Goal: Task Accomplishment & Management: Complete application form

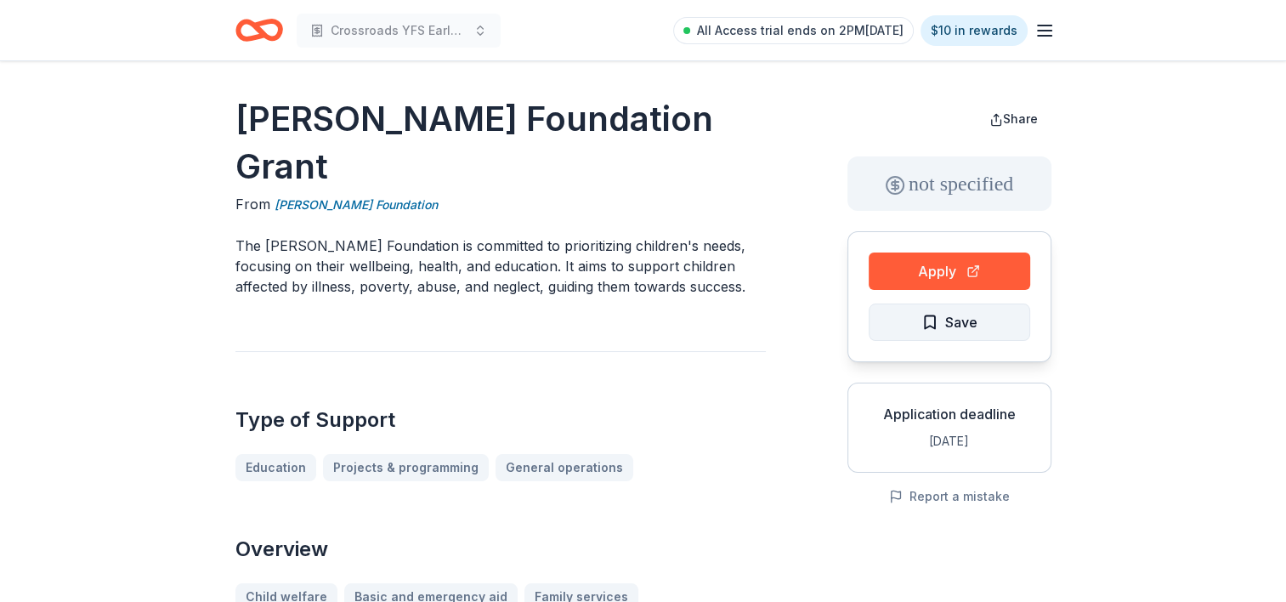
click at [962, 326] on span "Save" at bounding box center [961, 322] width 32 height 22
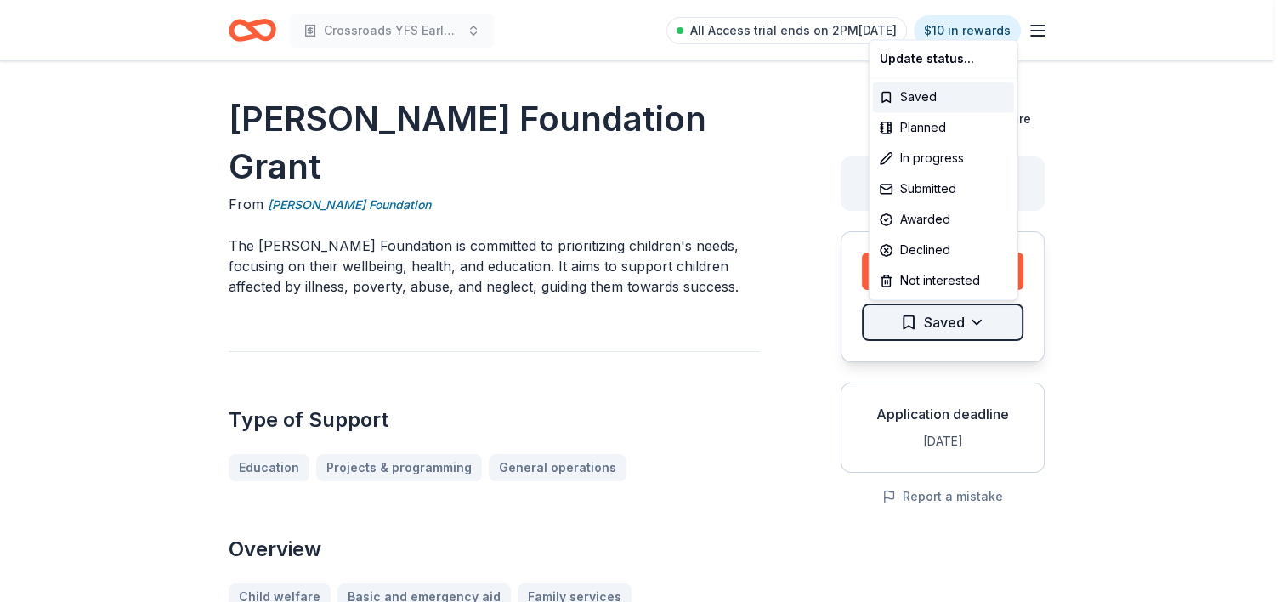
click at [983, 320] on html "Crossroads YFS Early Childhood Program All Access trial ends on 2PM, 10/6 $10 i…" at bounding box center [643, 301] width 1286 height 602
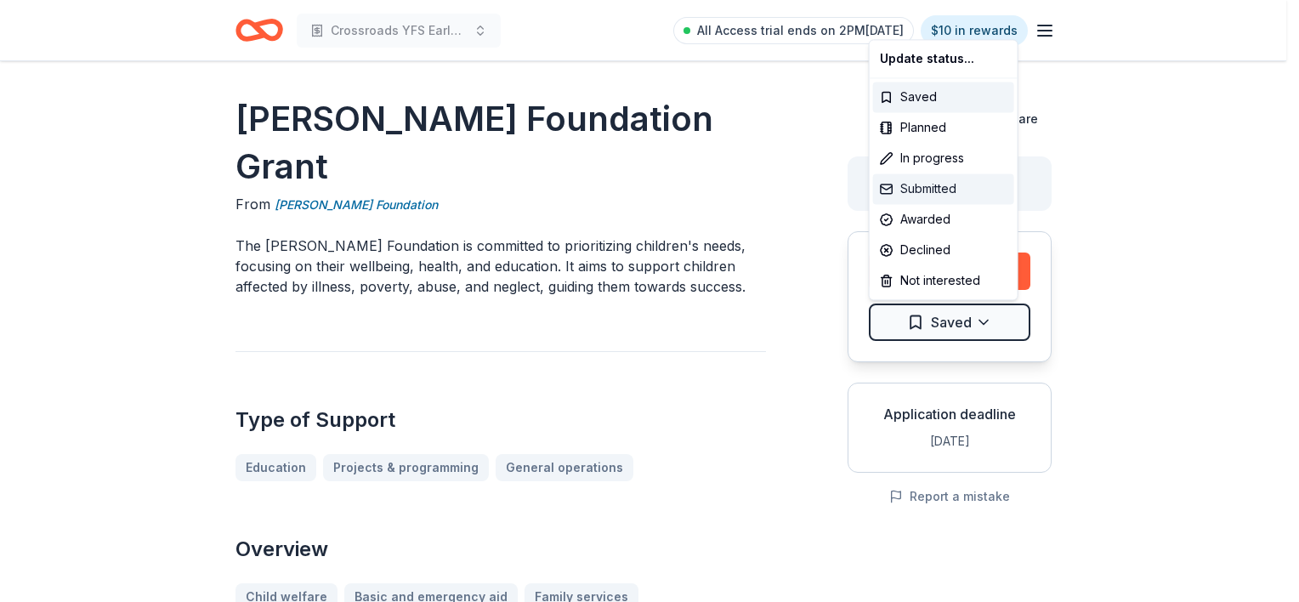
click at [939, 186] on div "Submitted" at bounding box center [943, 188] width 141 height 31
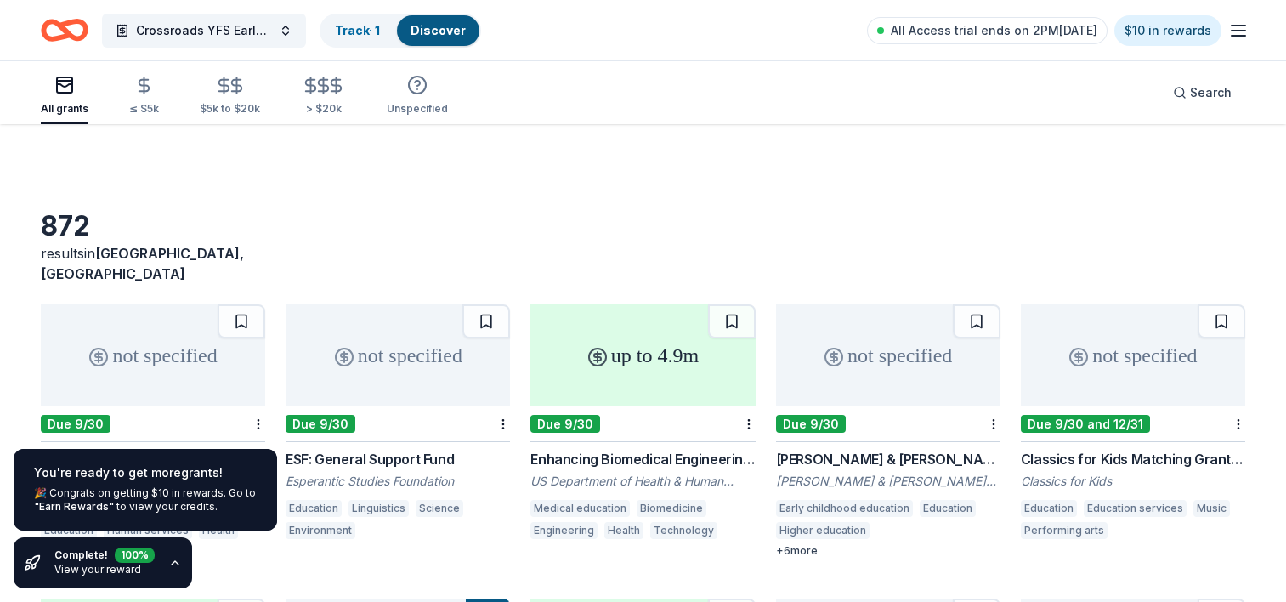
scroll to position [425, 0]
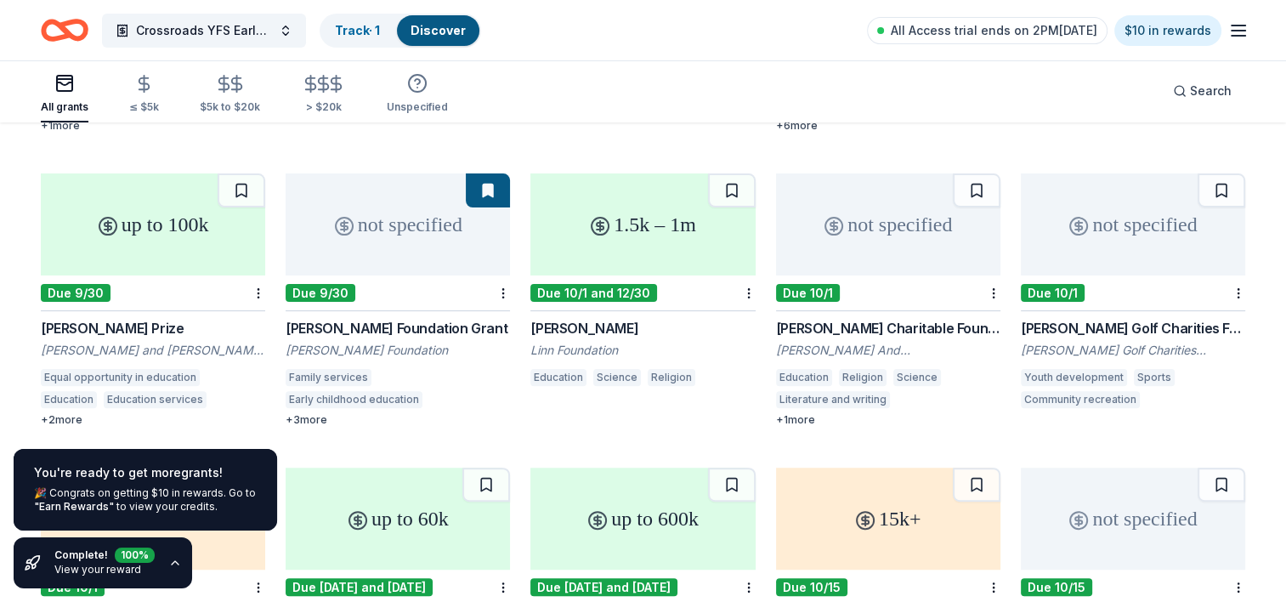
click at [707, 237] on div "1.5k – 1m" at bounding box center [642, 224] width 224 height 102
click at [911, 222] on div "not specified" at bounding box center [888, 224] width 224 height 102
click at [1137, 227] on div "not specified" at bounding box center [1133, 224] width 224 height 102
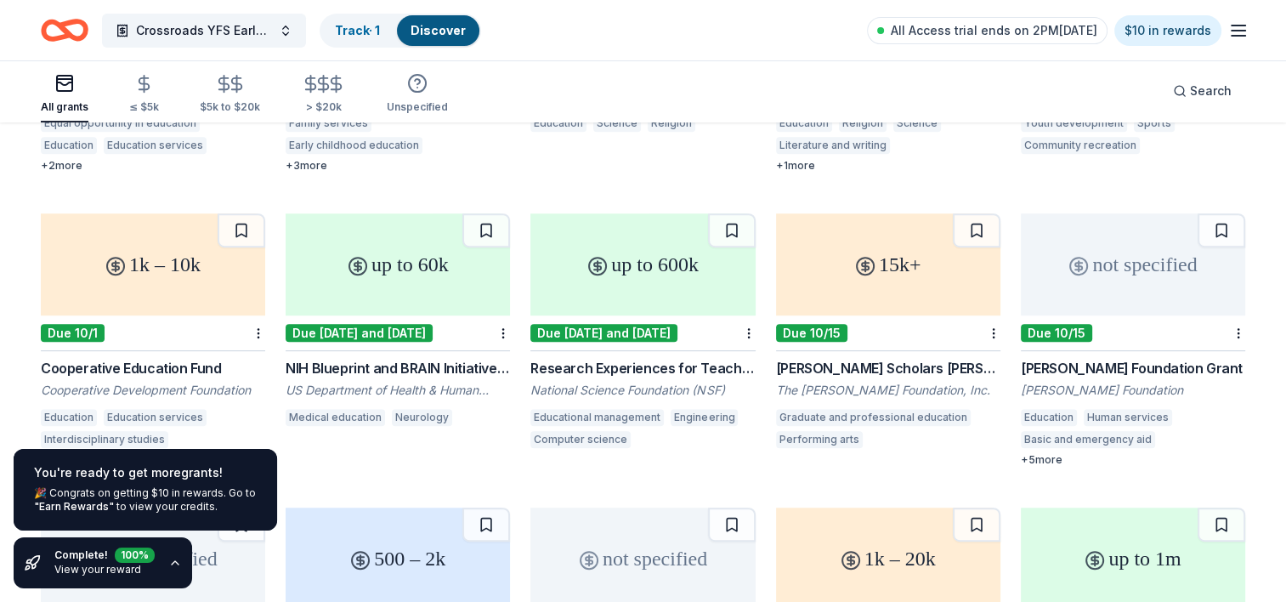
scroll to position [680, 0]
click at [136, 257] on div "1k – 10k" at bounding box center [153, 264] width 224 height 102
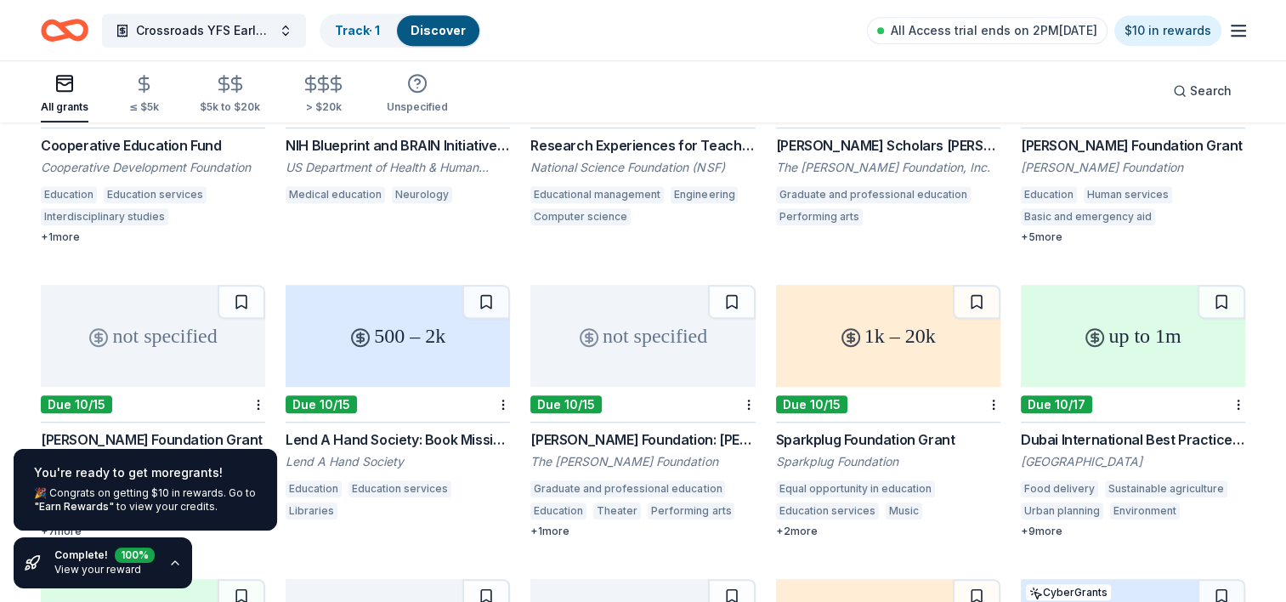
scroll to position [870, 0]
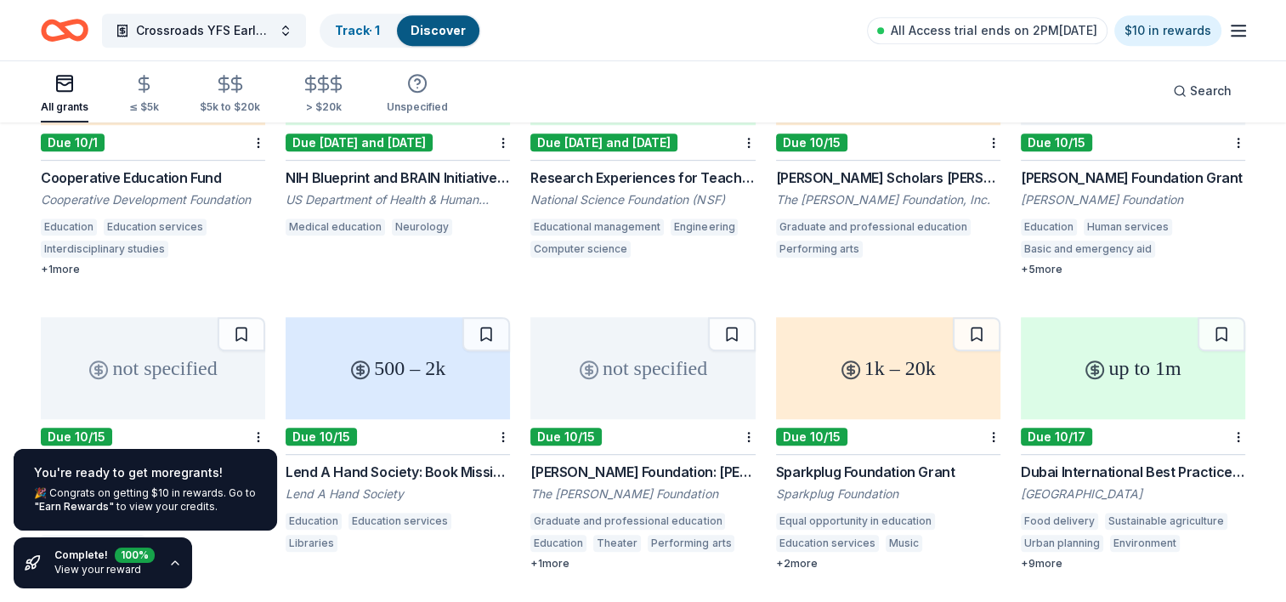
click at [145, 357] on div "not specified" at bounding box center [153, 368] width 224 height 102
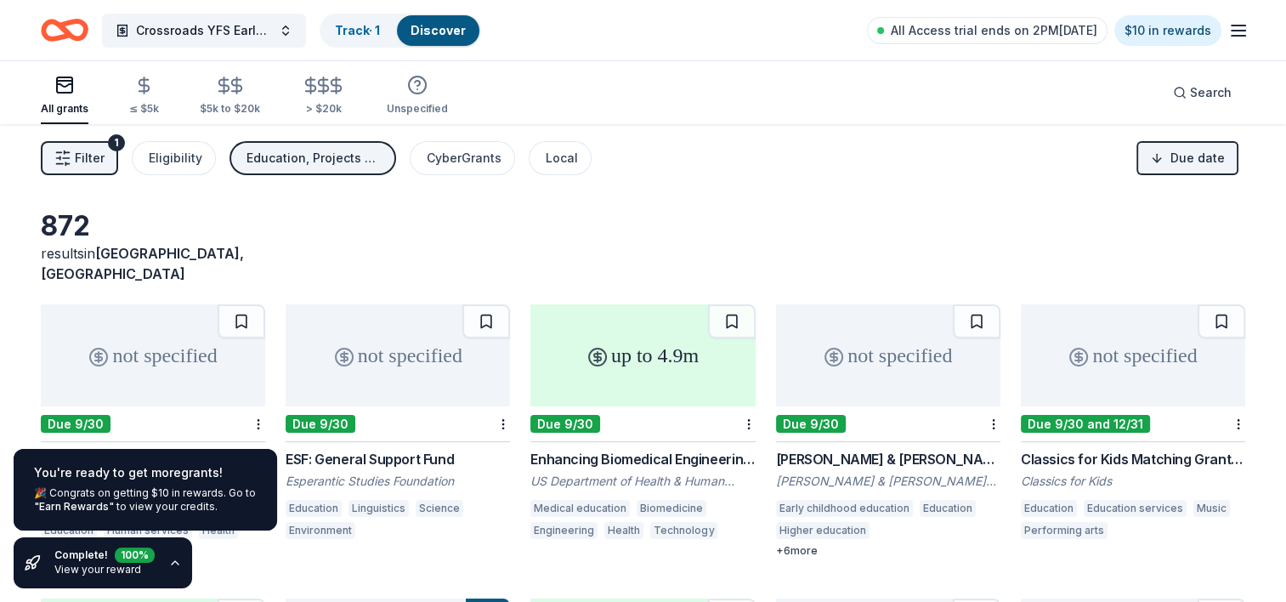
scroll to position [0, 0]
click at [287, 28] on button "Crossroads YFS Early Childhood Program" at bounding box center [204, 31] width 204 height 34
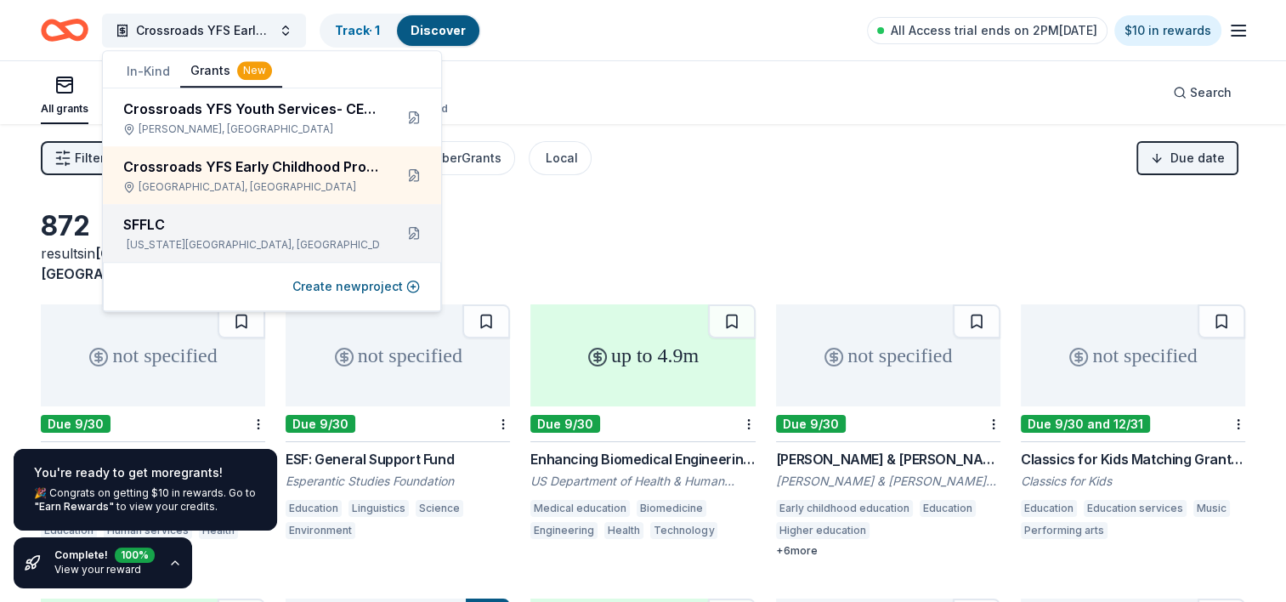
click at [252, 227] on div "SFFLC" at bounding box center [251, 224] width 257 height 20
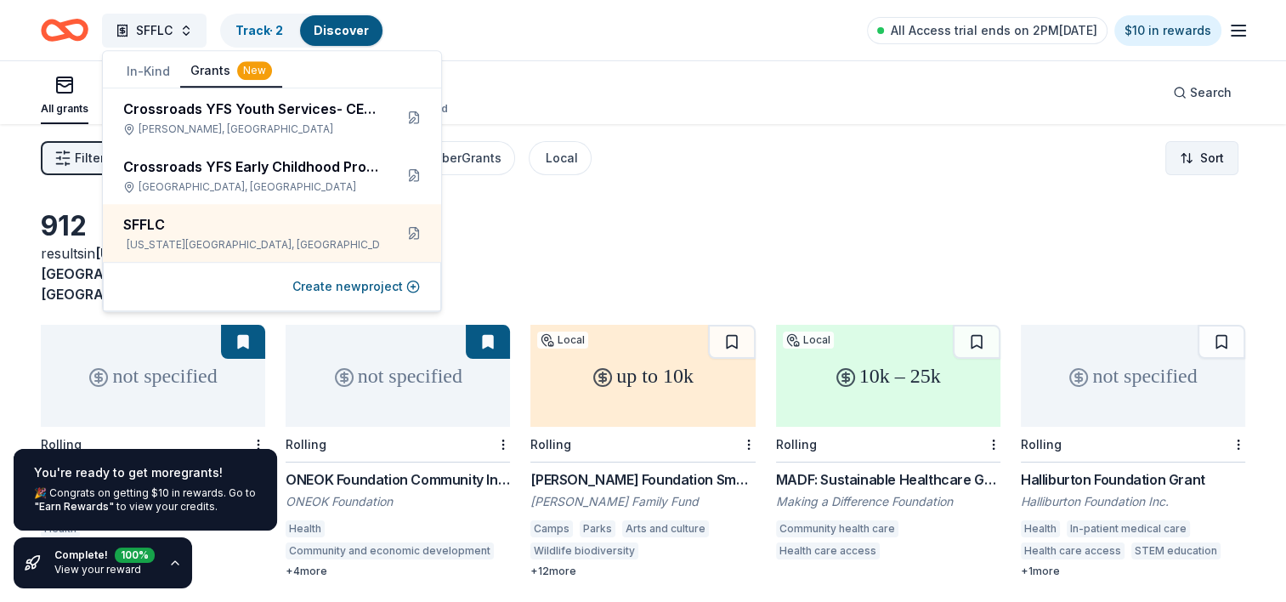
click at [1201, 157] on html "SFFLC Track · 2 Discover All Access trial ends on 2PM, 10/6 $10 in rewards All …" at bounding box center [643, 301] width 1286 height 602
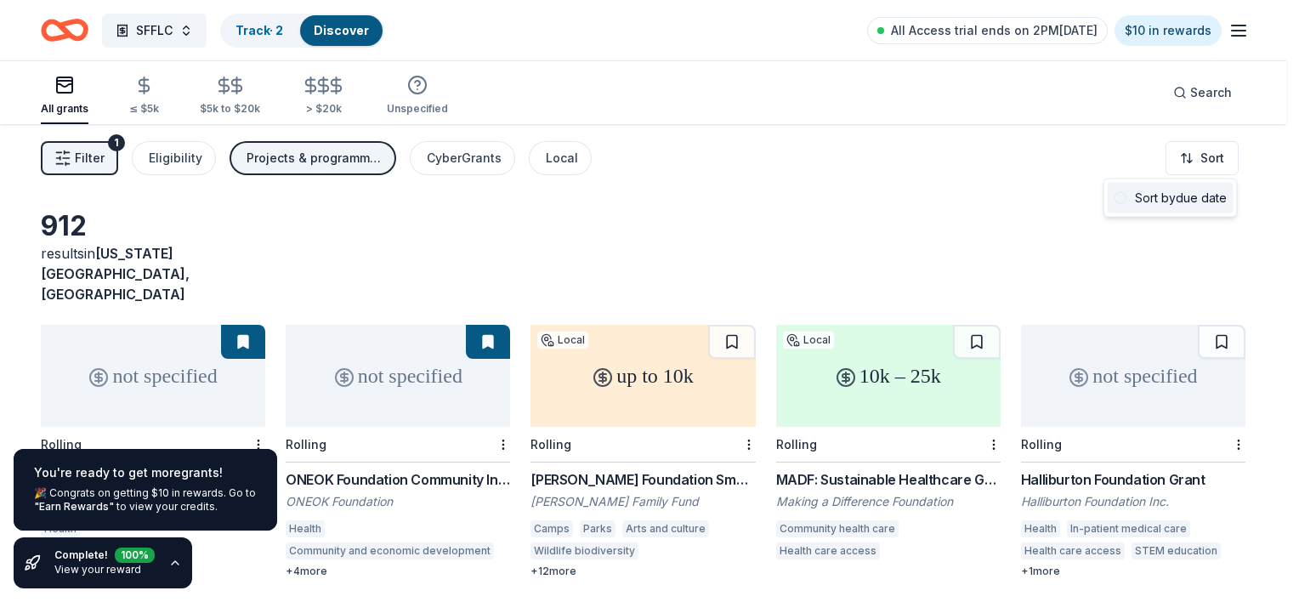
click at [1159, 197] on div "Sort by due date" at bounding box center [1171, 198] width 126 height 31
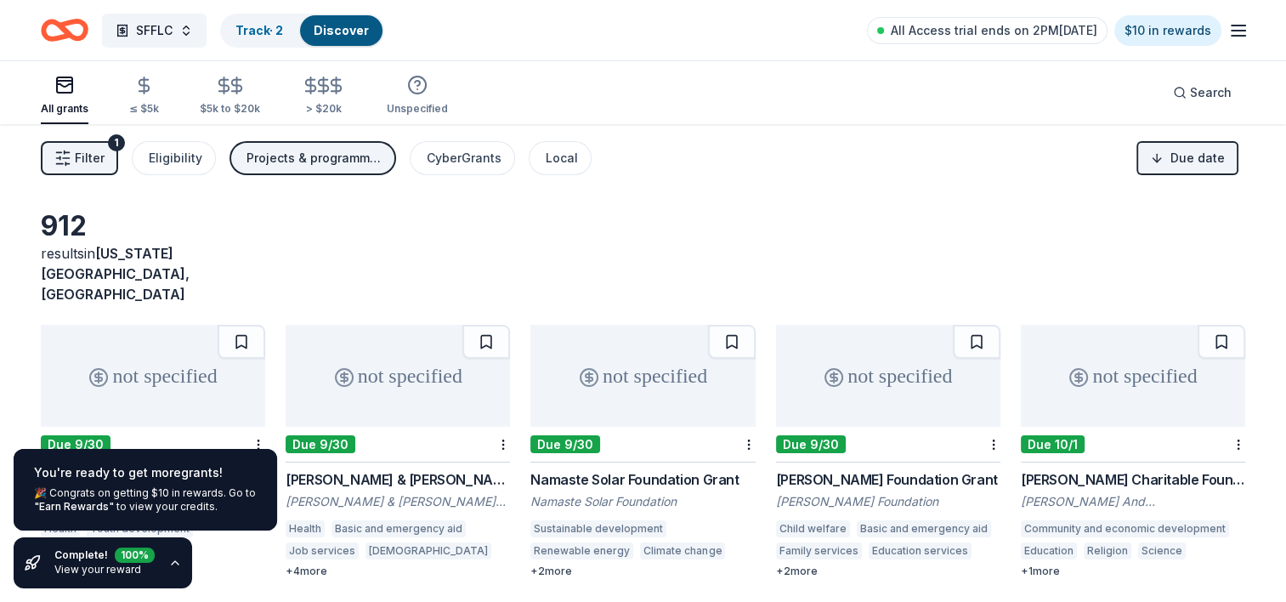
click at [908, 347] on div "not specified" at bounding box center [888, 376] width 224 height 102
click at [977, 325] on button at bounding box center [977, 342] width 48 height 34
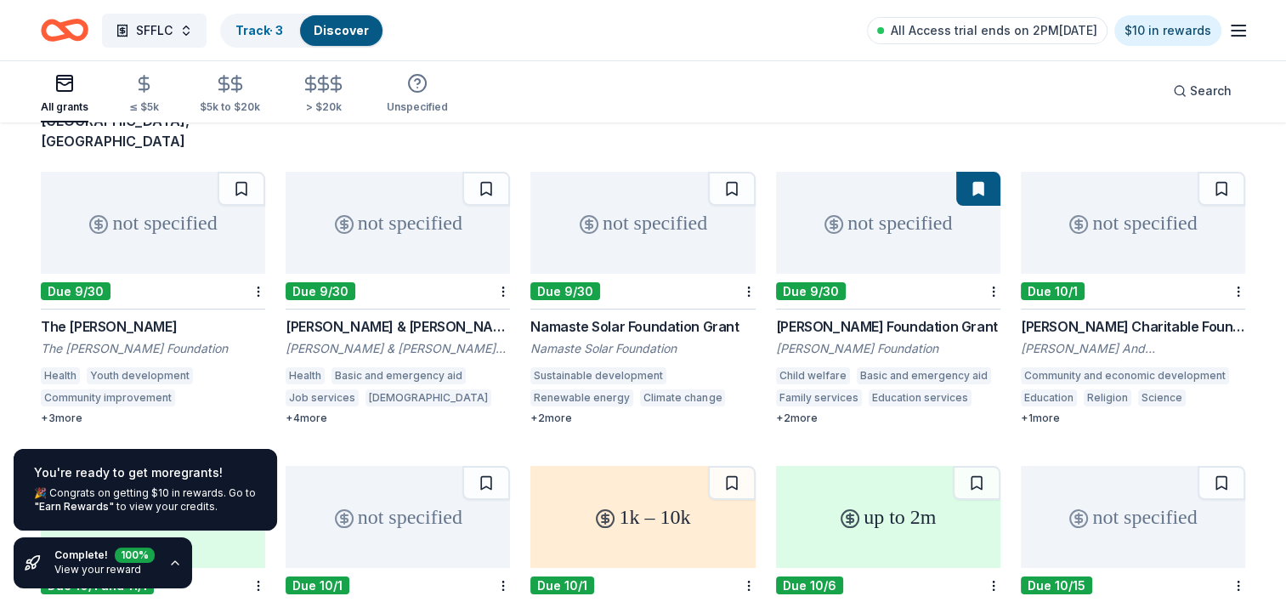
scroll to position [170, 0]
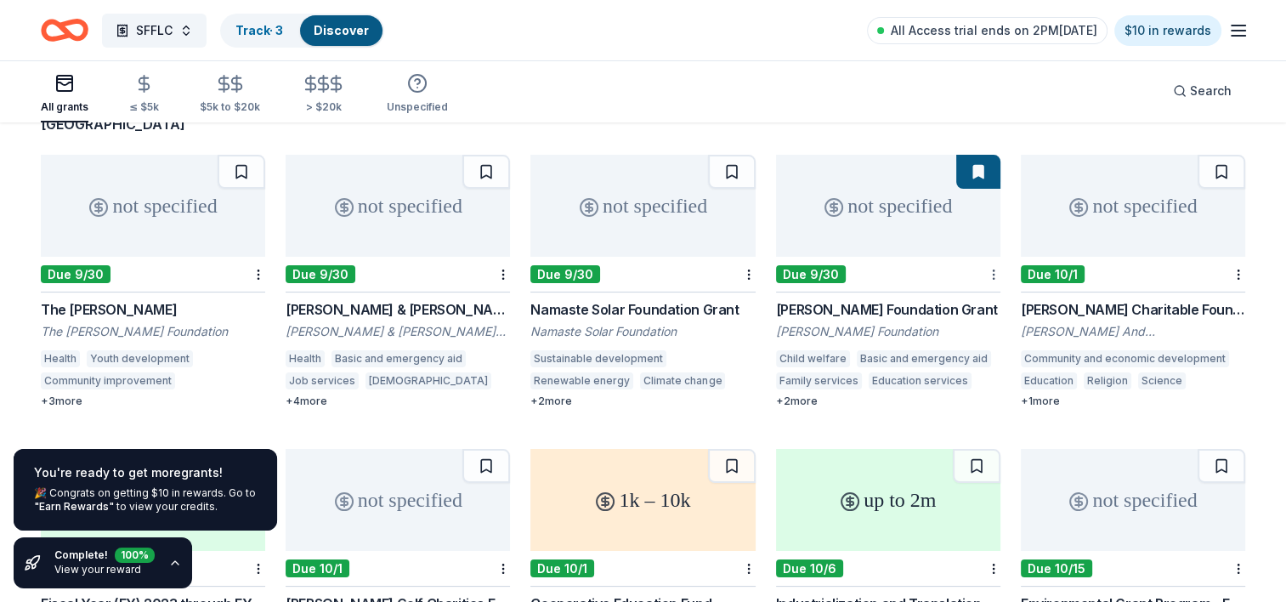
click at [996, 236] on html "SFFLC Track · 3 Discover All Access trial ends on 2PM, 10/6 $10 in rewards All …" at bounding box center [643, 131] width 1286 height 602
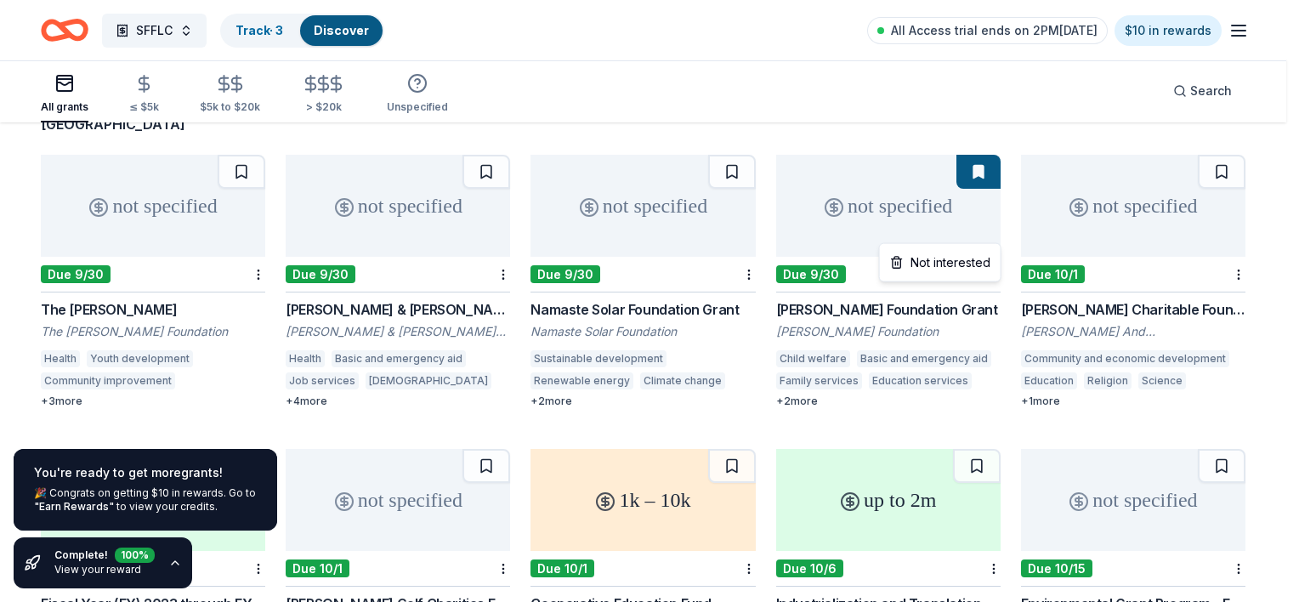
click at [907, 179] on html "SFFLC Track · 3 Discover All Access trial ends on 2PM, 10/6 $10 in rewards All …" at bounding box center [649, 131] width 1299 height 602
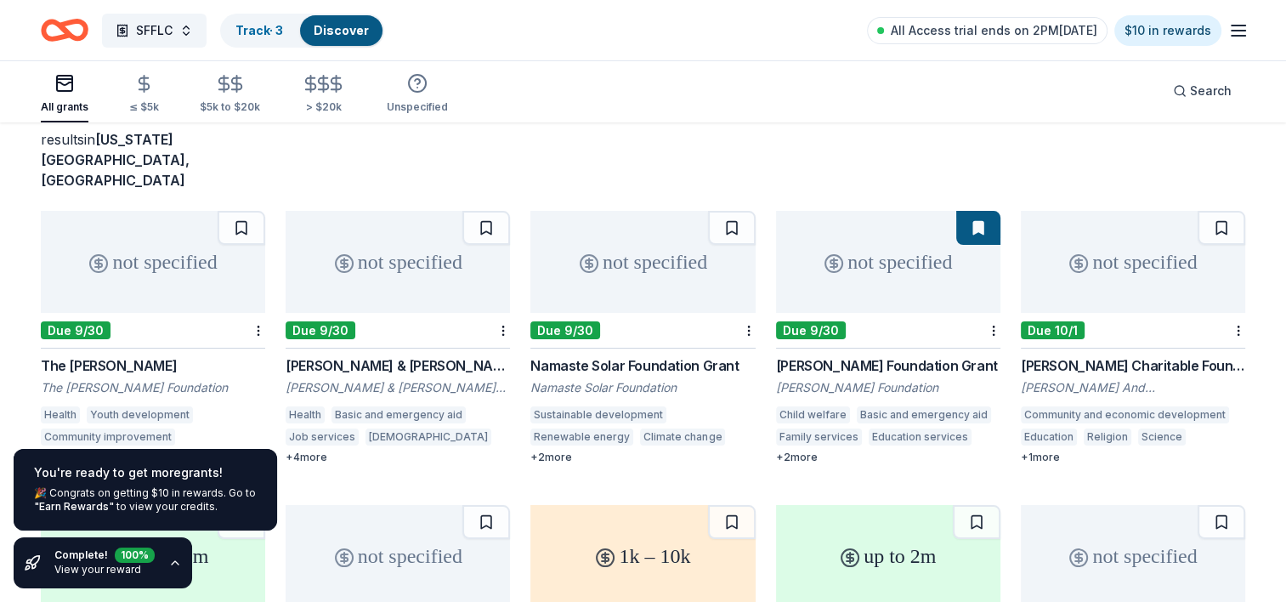
scroll to position [0, 0]
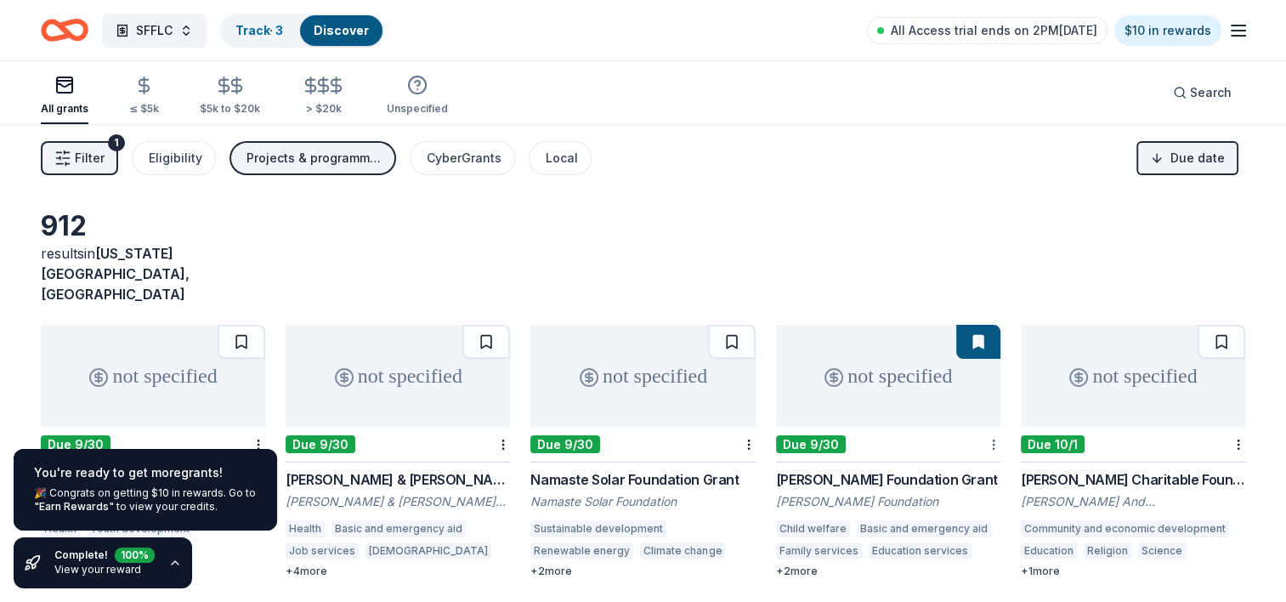
click at [992, 402] on html "SFFLC Track · 3 Discover All Access trial ends on 2PM, 10/6 $10 in rewards All …" at bounding box center [643, 301] width 1286 height 602
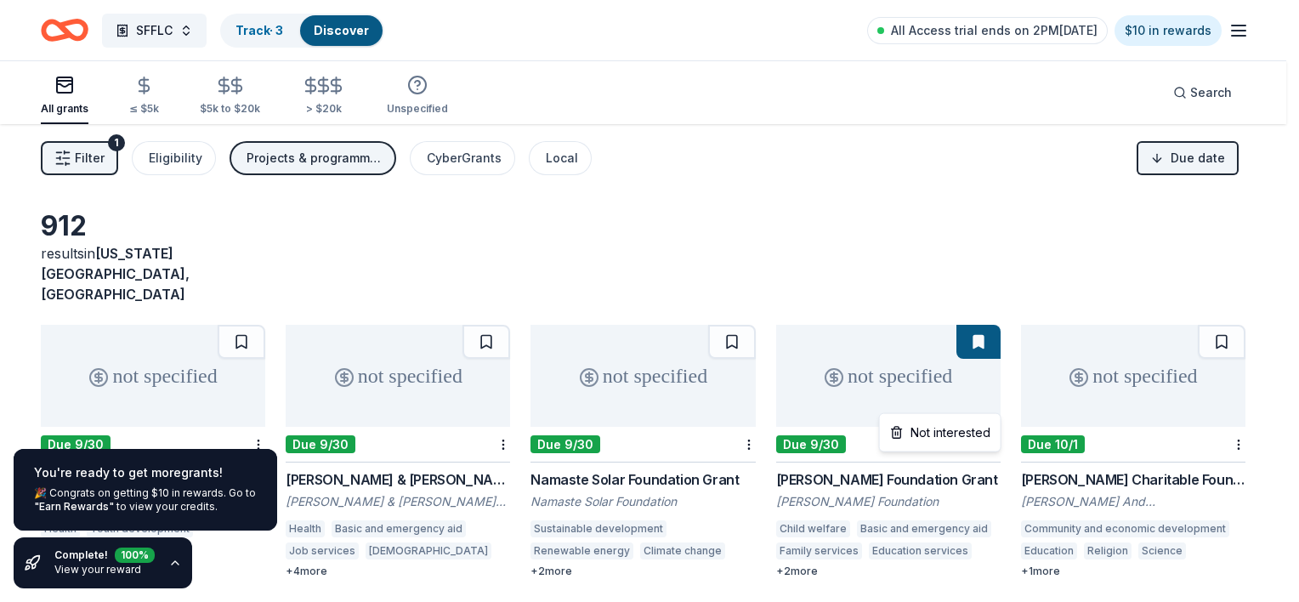
click at [886, 246] on html "SFFLC Track · 3 Discover All Access trial ends on 2PM, 10/6 $10 in rewards All …" at bounding box center [649, 301] width 1299 height 602
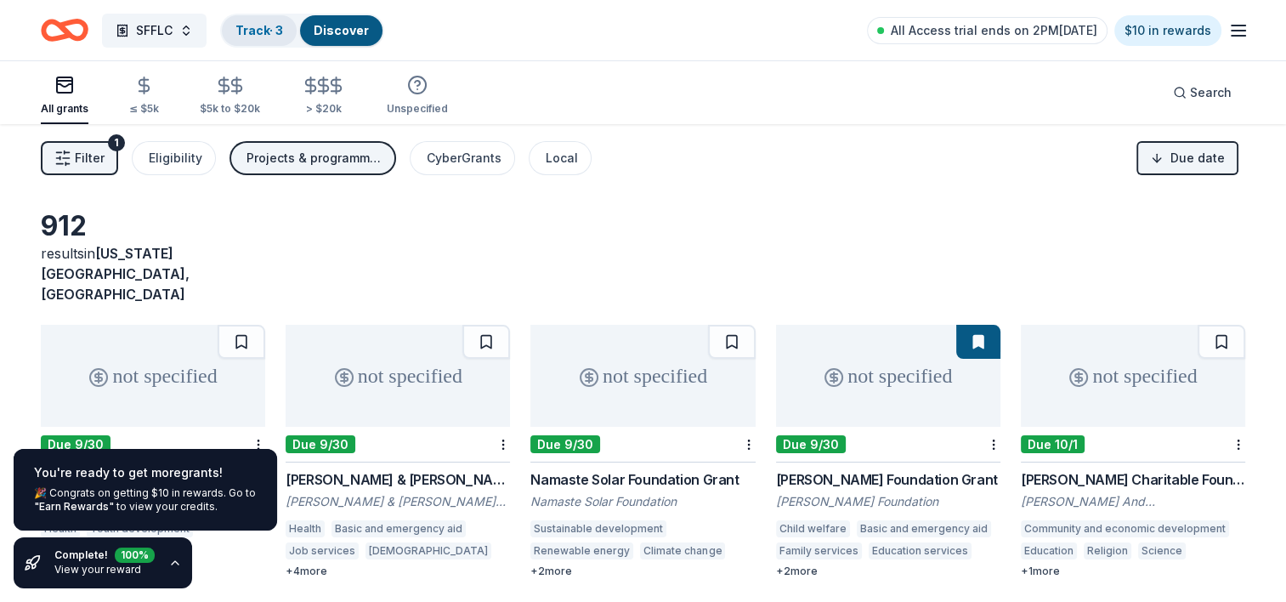
click at [279, 30] on link "Track · 3" at bounding box center [259, 30] width 48 height 14
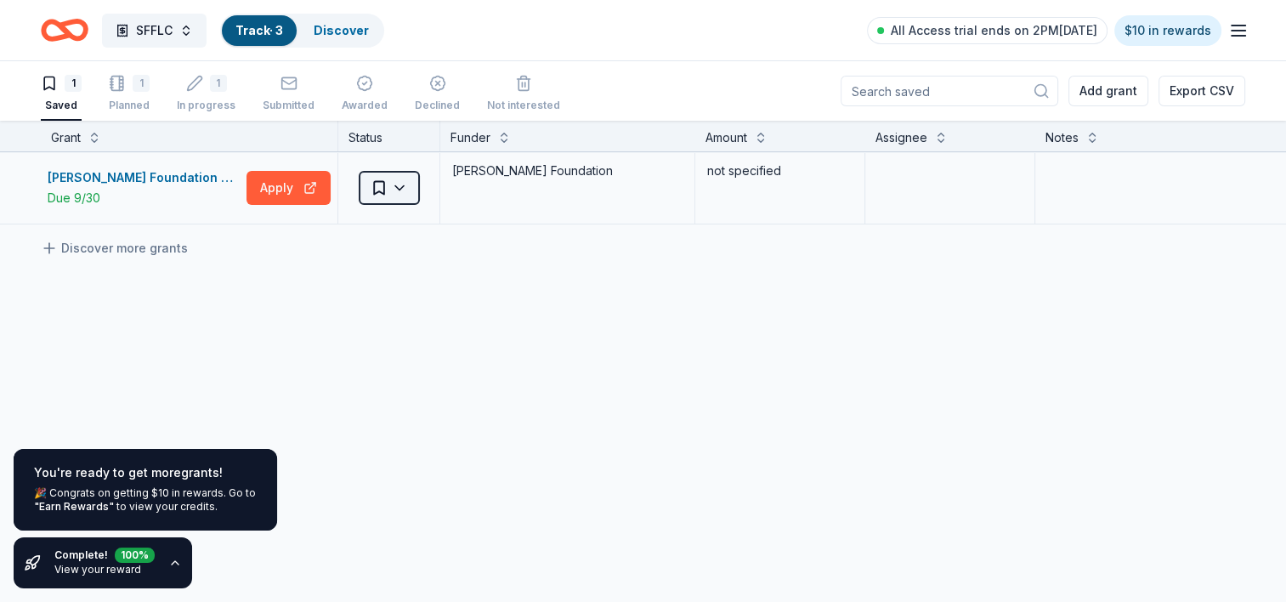
click at [389, 189] on html "SFFLC Track · 3 Discover All Access trial ends on 2PM, 10/6 $10 in rewards 1 Sa…" at bounding box center [643, 301] width 1286 height 602
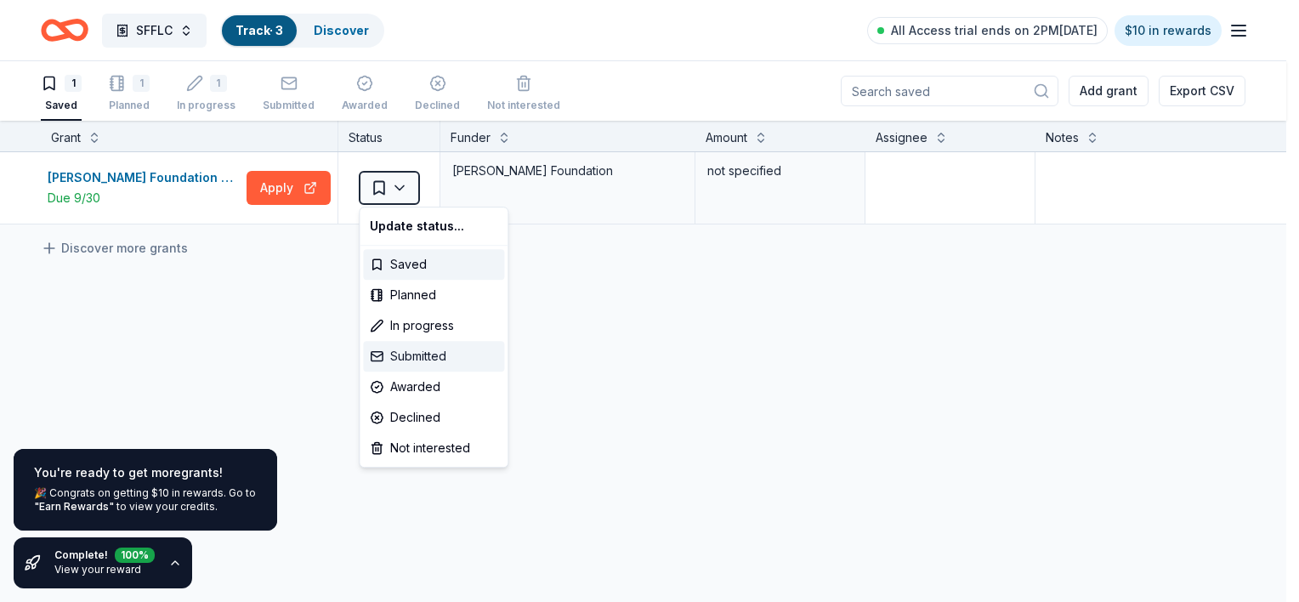
click at [432, 357] on div "Submitted" at bounding box center [433, 356] width 141 height 31
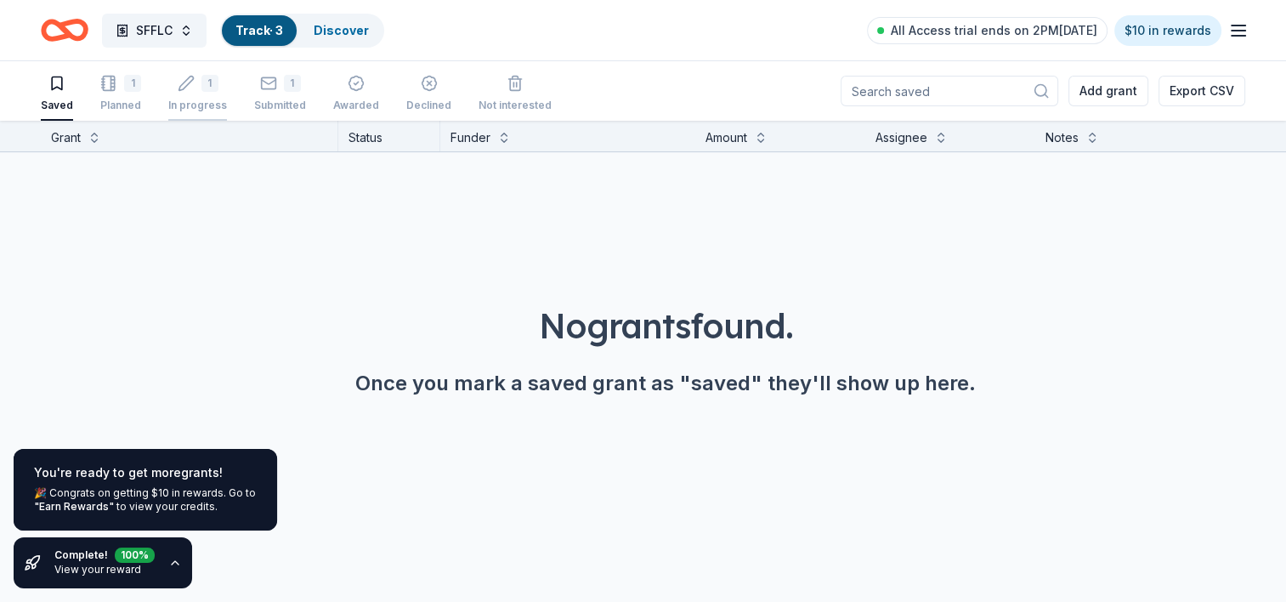
click at [186, 90] on icon "button" at bounding box center [186, 83] width 17 height 17
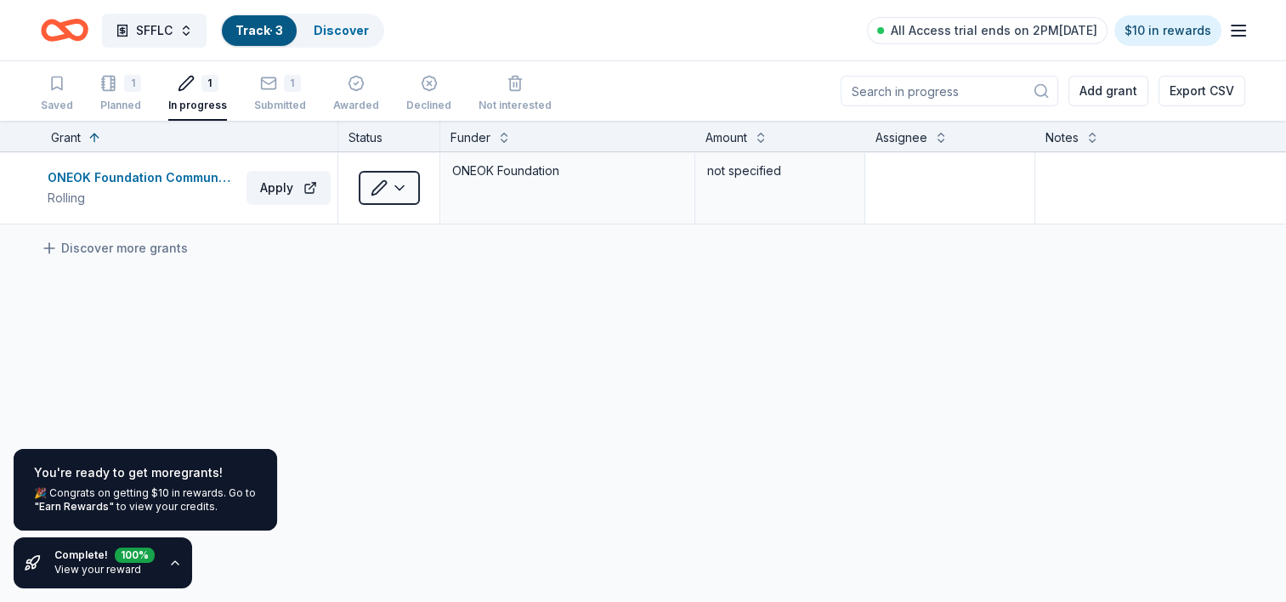
click at [139, 97] on div "Saved 1 Planned 1 In progress 1 Submitted Awarded Declined Not interested" at bounding box center [296, 94] width 511 height 53
click at [135, 98] on div "1 Planned" at bounding box center [120, 93] width 41 height 37
click at [187, 37] on button "SFFLC" at bounding box center [154, 31] width 105 height 34
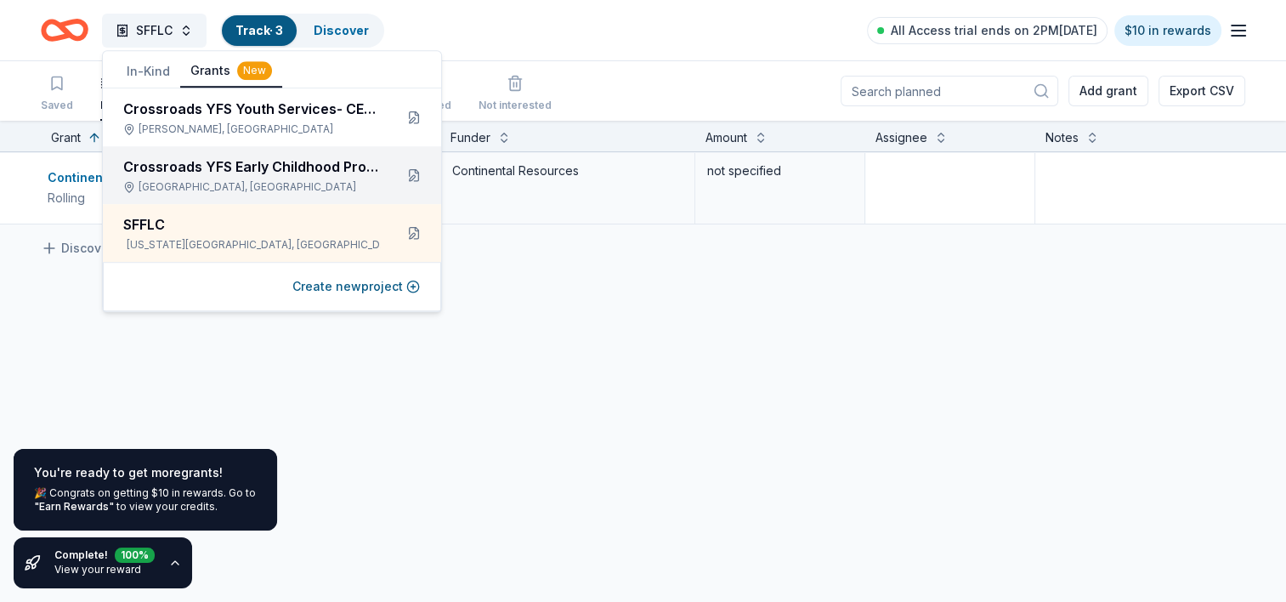
click at [204, 182] on div "Lawton, OK" at bounding box center [251, 187] width 257 height 14
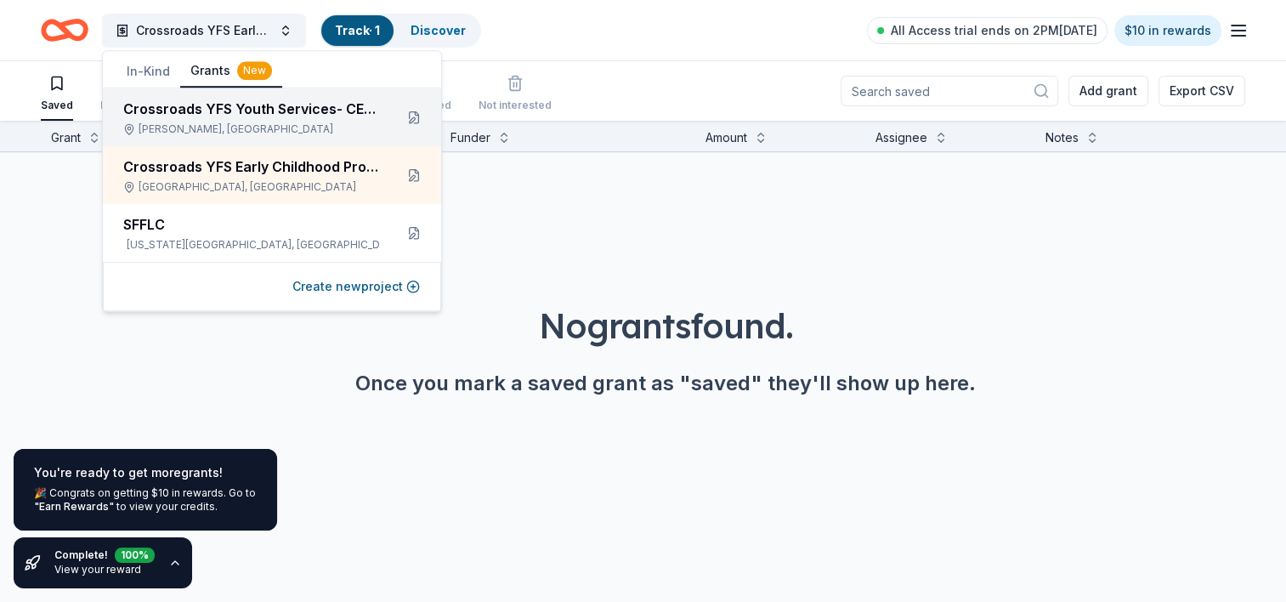
click at [241, 132] on div "Norman, OK" at bounding box center [251, 129] width 257 height 14
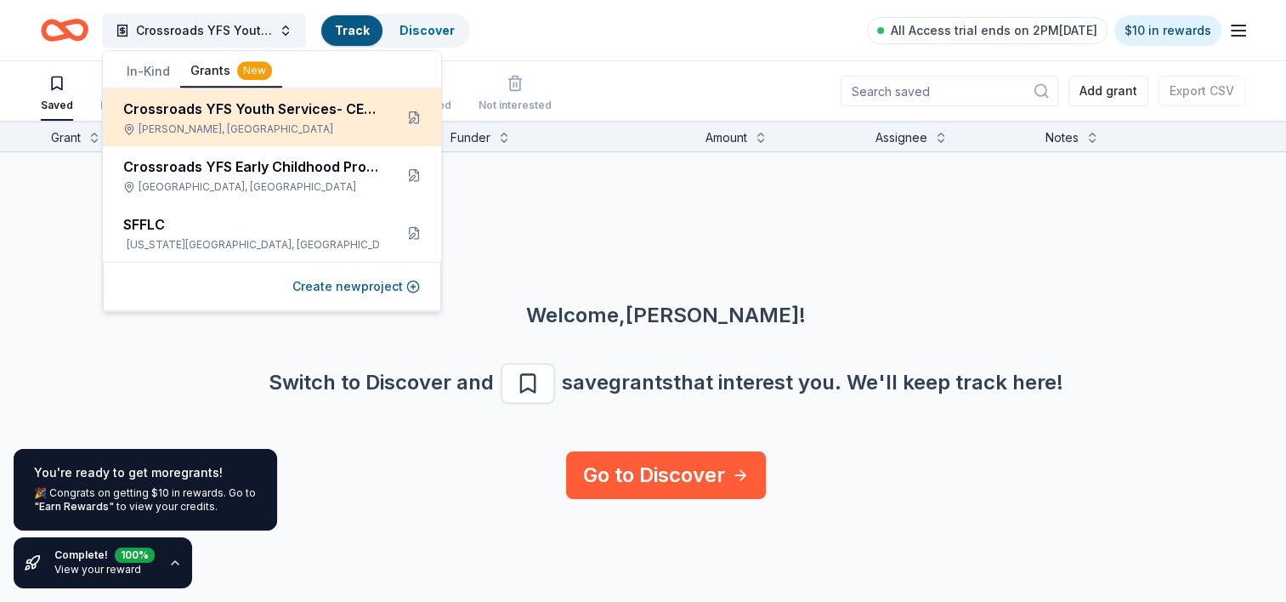
click at [272, 129] on div "Norman, OK" at bounding box center [251, 129] width 257 height 14
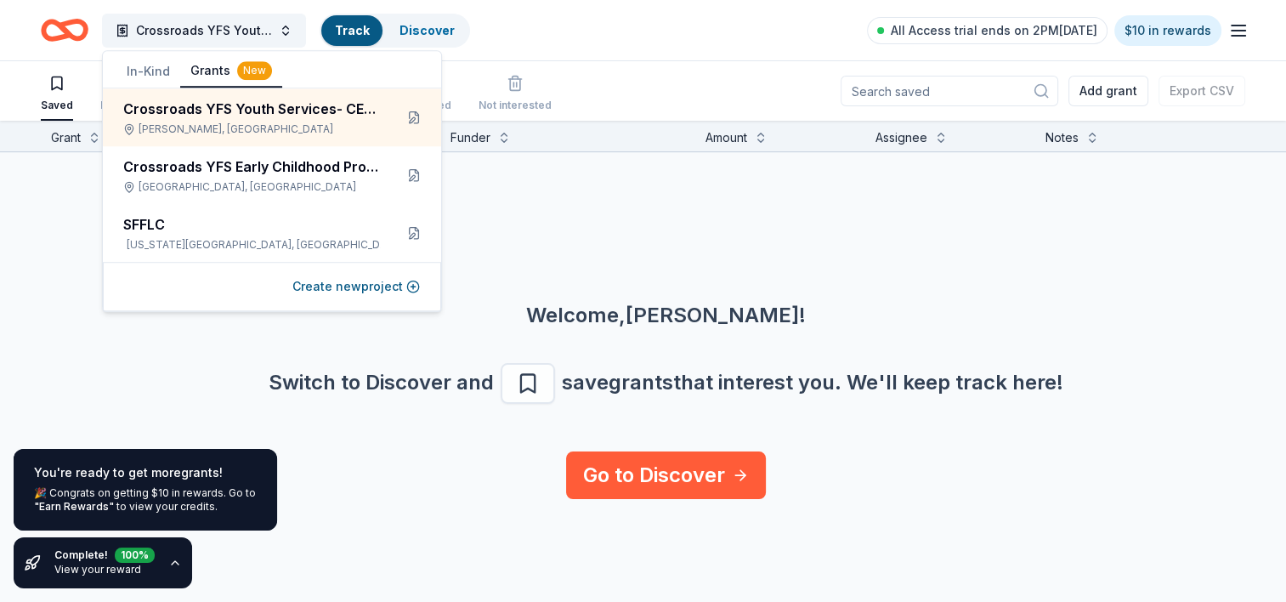
click at [623, 224] on div "Welcome, Jennifer ! Switch to Discover and save grants that interest you. We ' …" at bounding box center [666, 301] width 1286 height 299
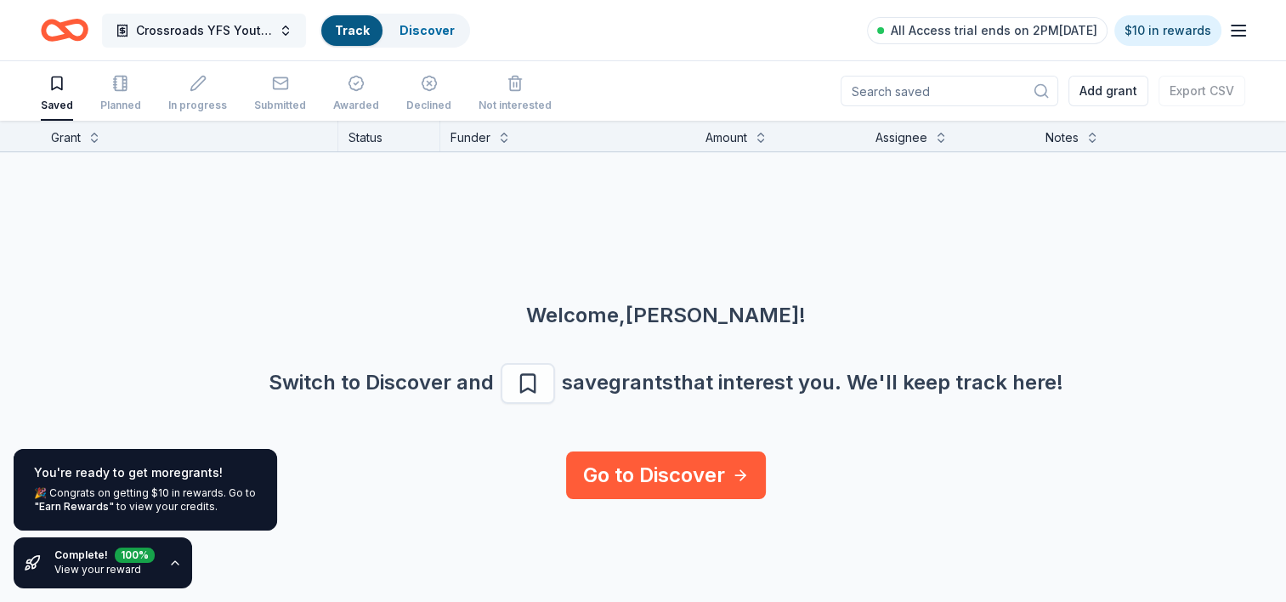
click at [287, 37] on button "Crossroads YFS Youth Services- CERC" at bounding box center [204, 31] width 204 height 34
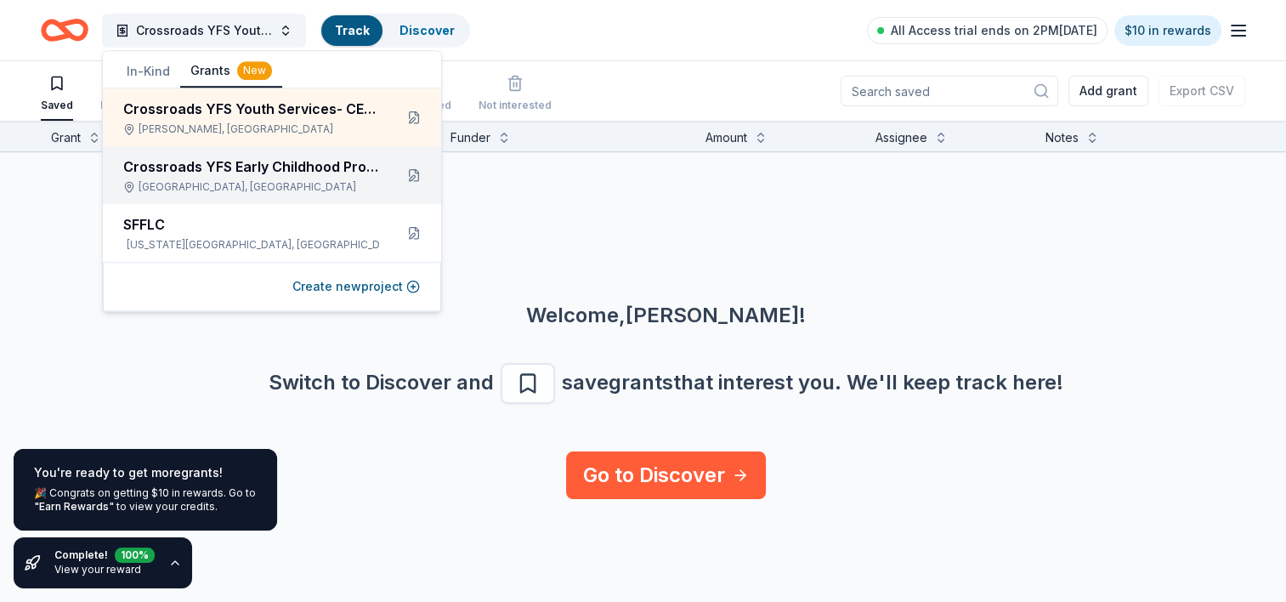
click at [229, 174] on div "Crossroads YFS Early Childhood Program" at bounding box center [251, 166] width 257 height 20
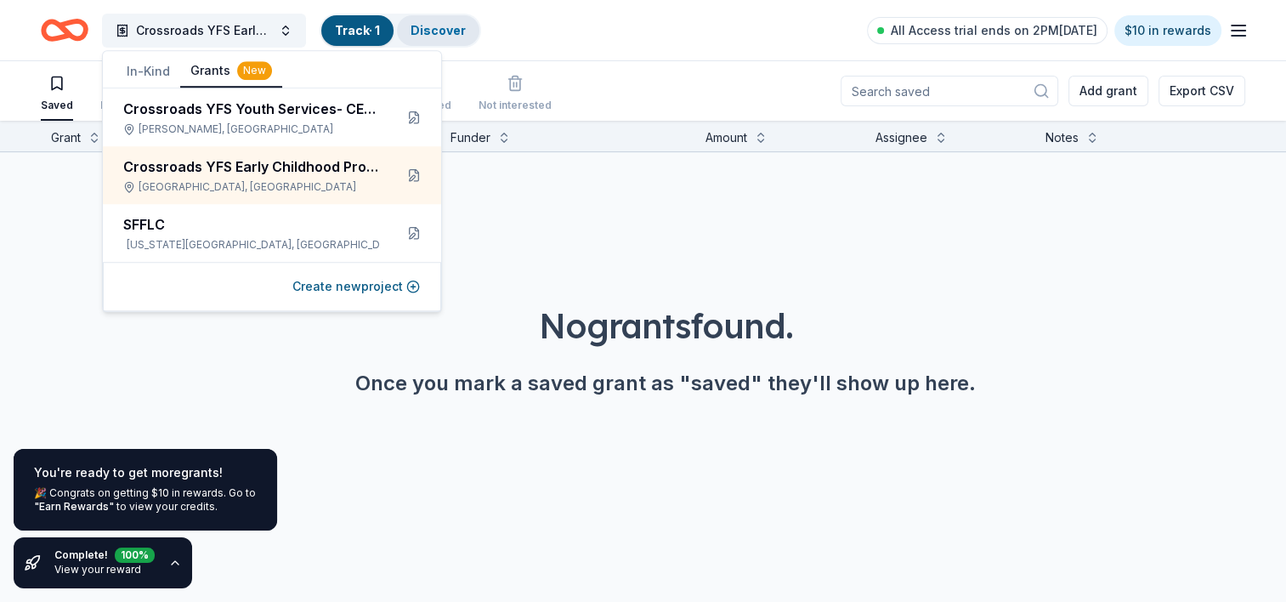
click at [439, 33] on link "Discover" at bounding box center [438, 30] width 55 height 14
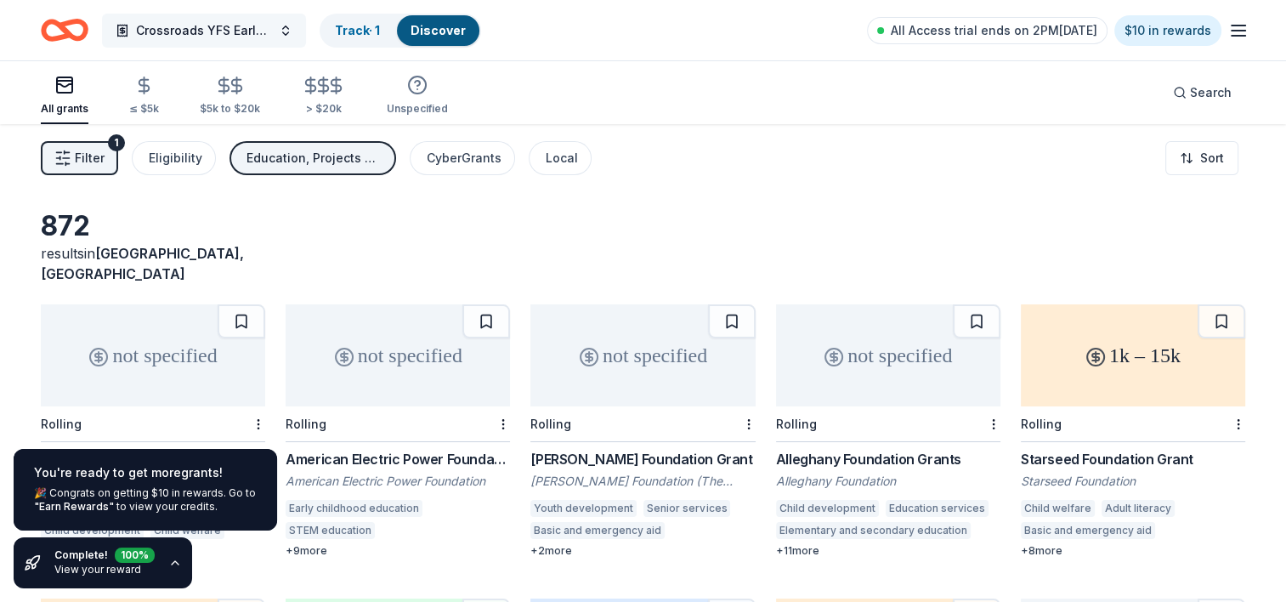
click at [286, 31] on button "Crossroads YFS Early Childhood Program" at bounding box center [204, 31] width 204 height 34
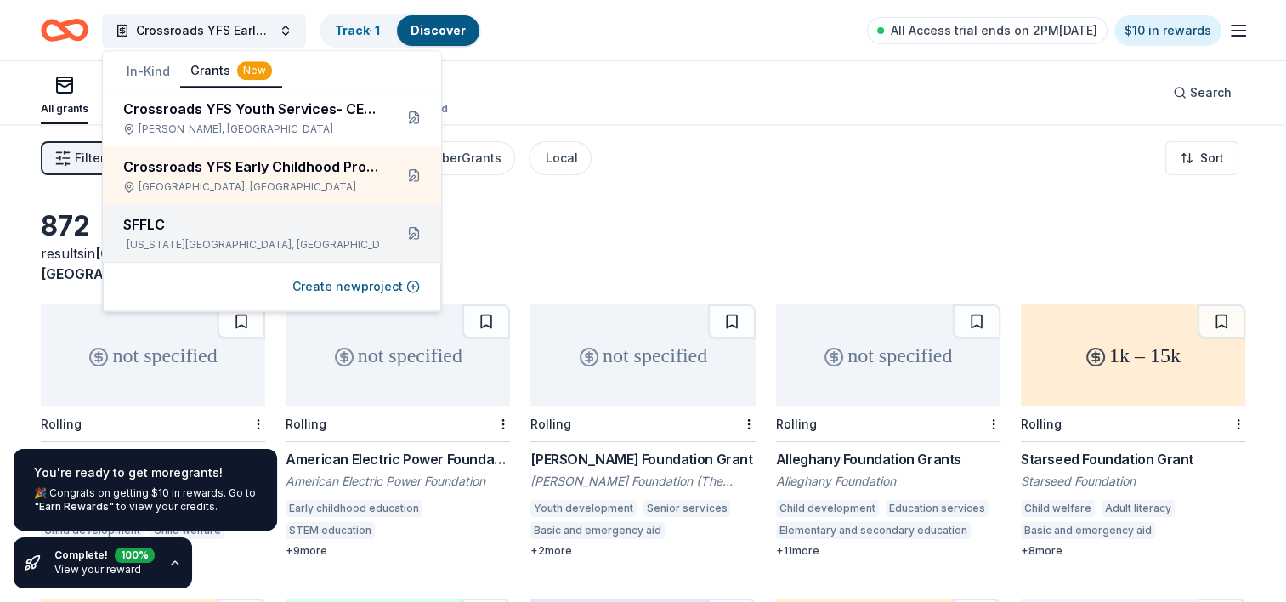
click at [242, 216] on div "SFFLC" at bounding box center [251, 224] width 257 height 20
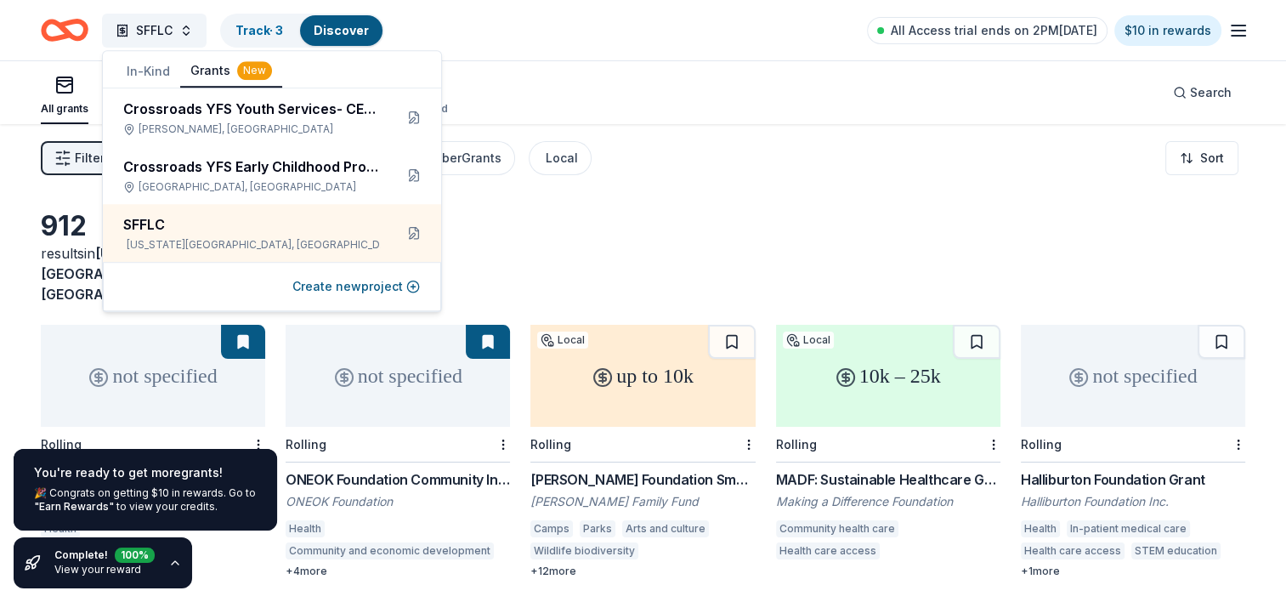
click at [798, 92] on div "All grants ≤ $5k $5k to $20k > $20k Unspecified Search" at bounding box center [643, 92] width 1205 height 63
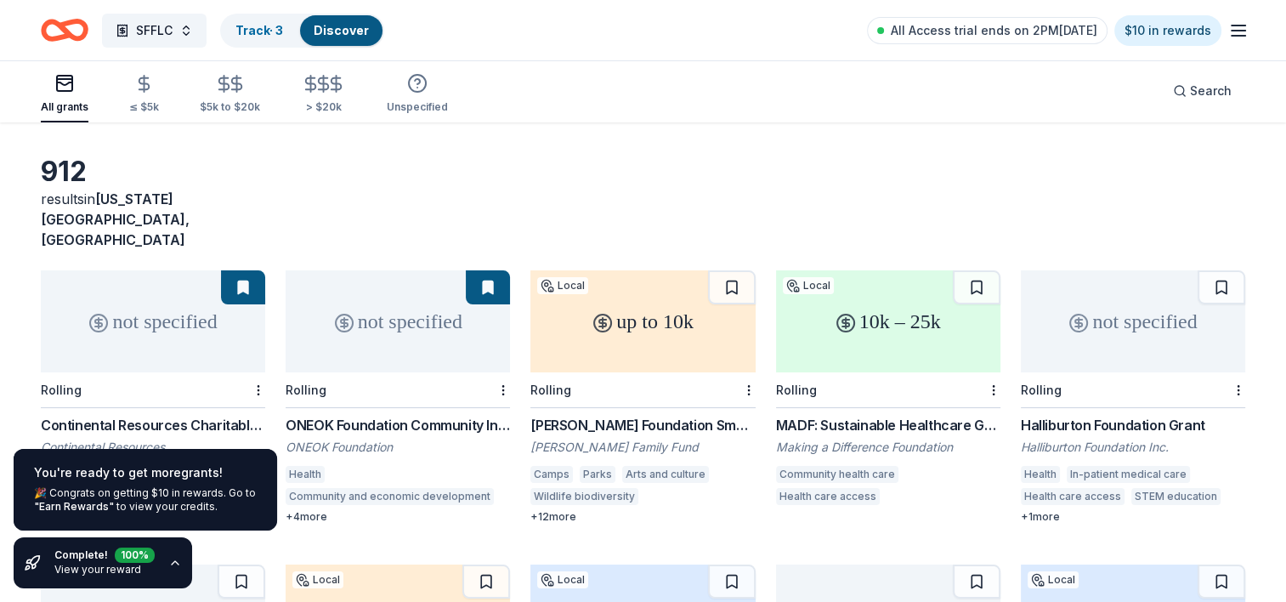
scroll to position [85, 0]
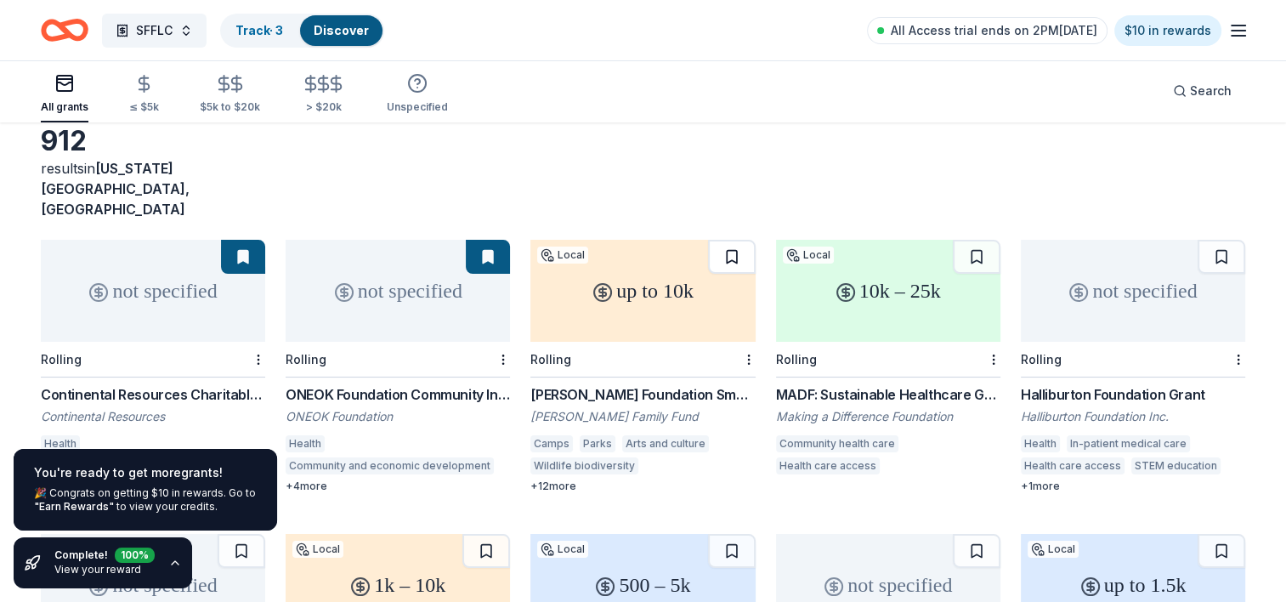
click at [729, 240] on button at bounding box center [732, 257] width 48 height 34
click at [1220, 240] on button at bounding box center [1222, 257] width 48 height 34
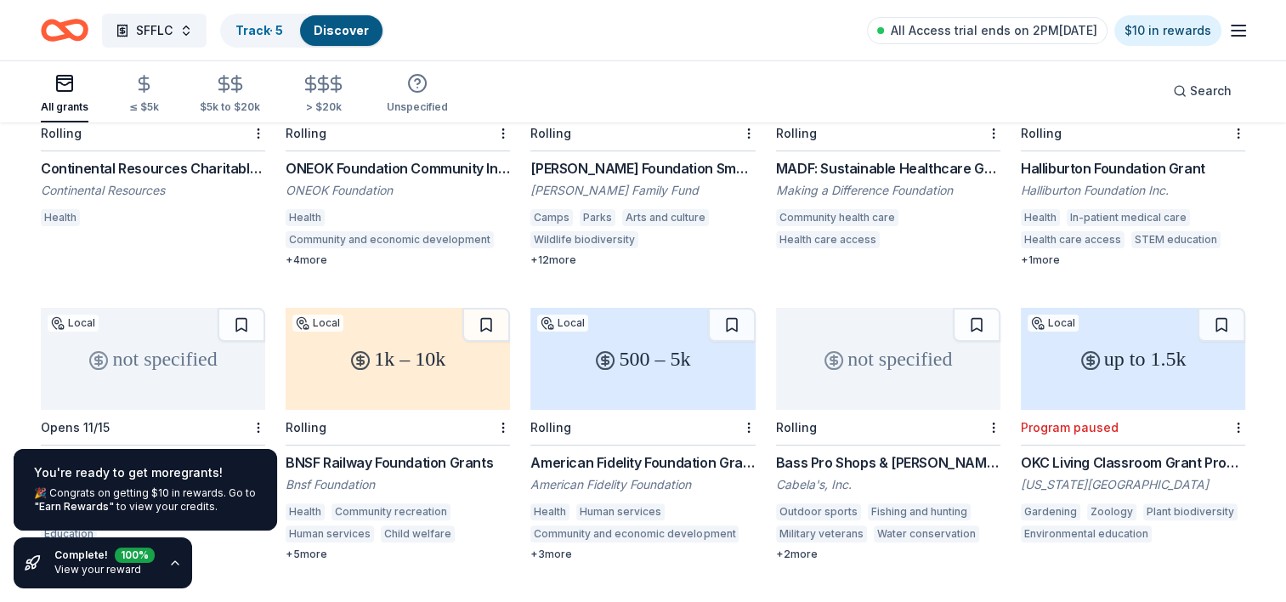
scroll to position [425, 0]
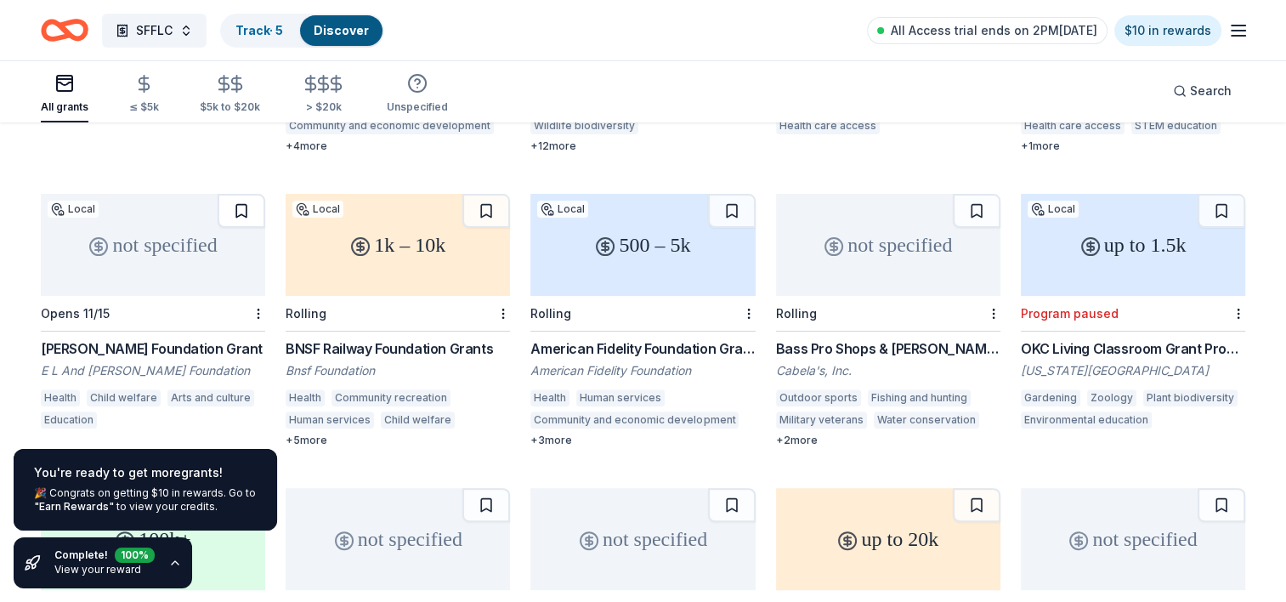
click at [241, 194] on button at bounding box center [242, 211] width 48 height 34
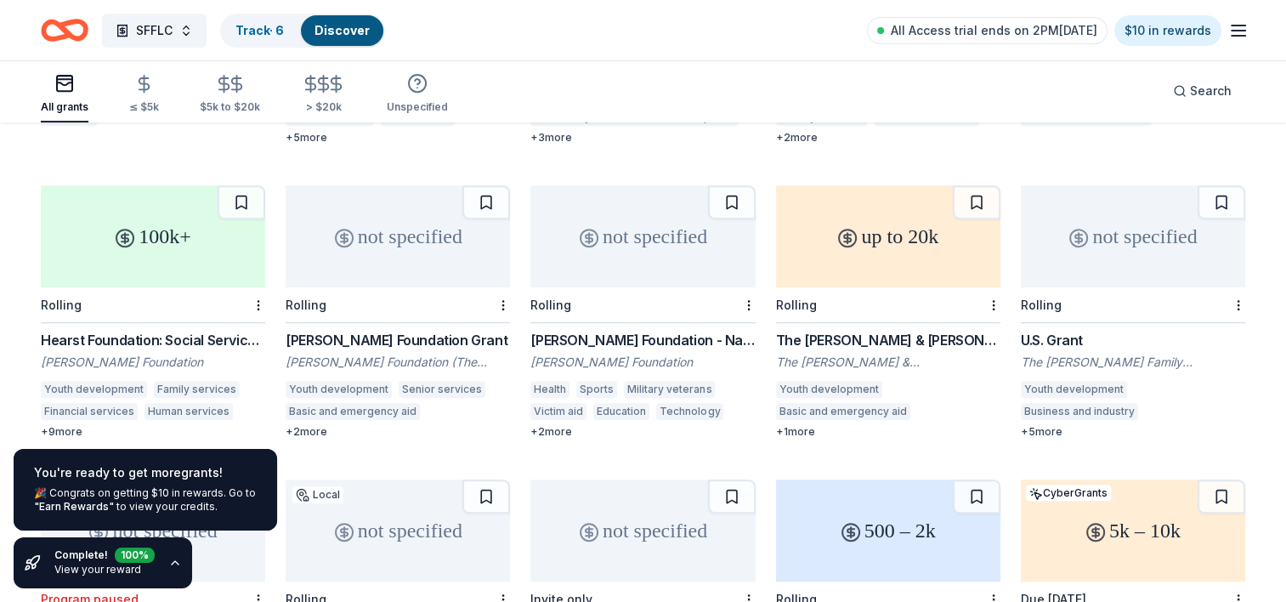
scroll to position [765, 0]
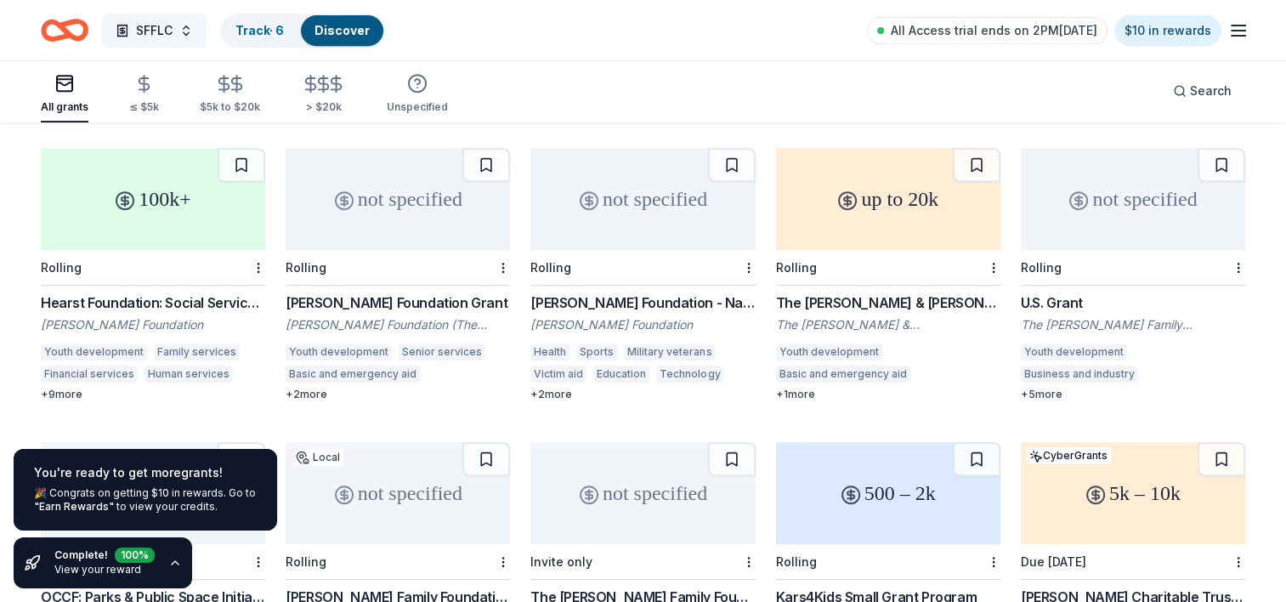
click at [182, 24] on button "SFFLC" at bounding box center [154, 31] width 105 height 34
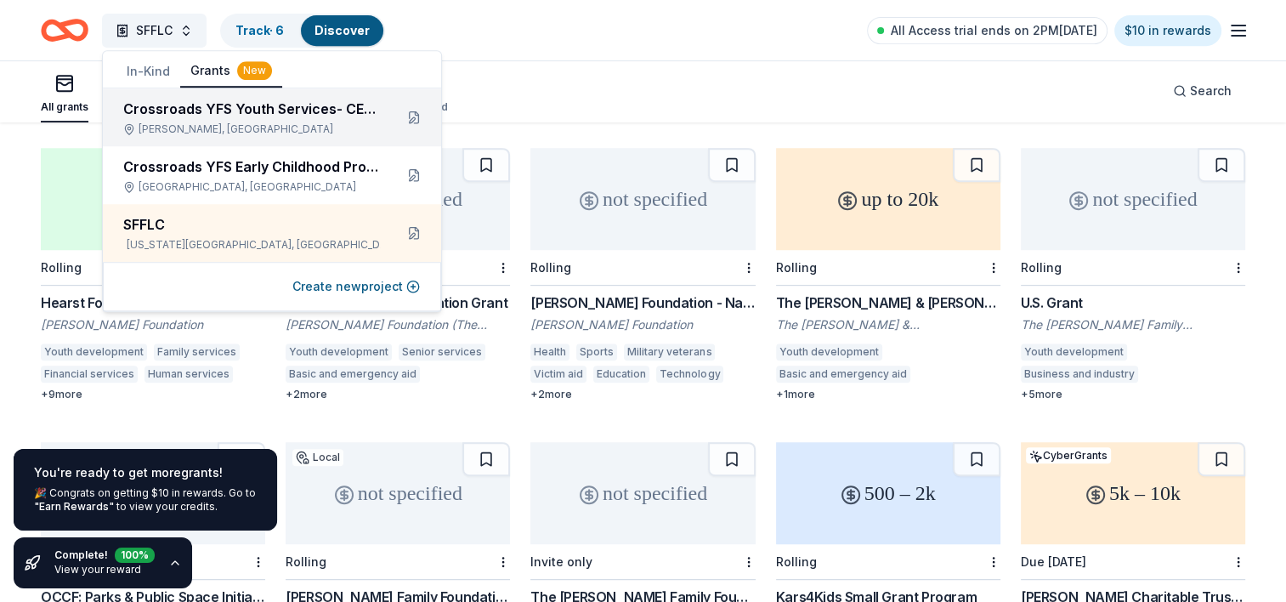
click at [216, 145] on div "Crossroads YFS Youth Services- CERC Norman, OK" at bounding box center [272, 117] width 338 height 58
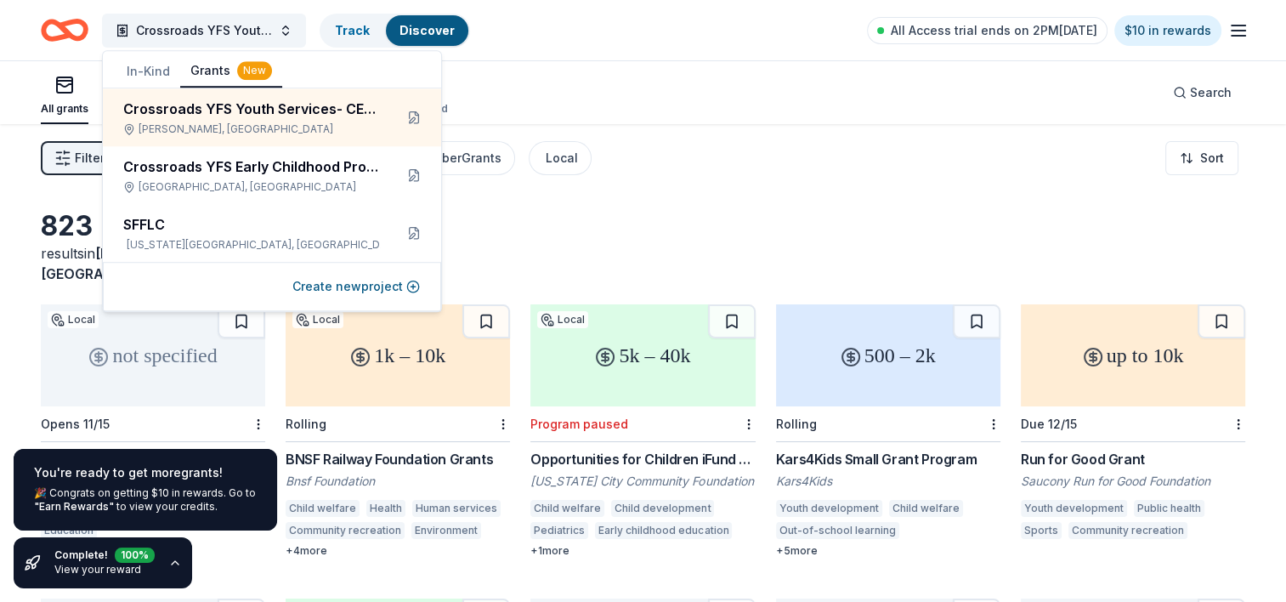
click at [566, 82] on div "All grants ≤ $5k $5k to $20k > $20k Unspecified Search" at bounding box center [643, 92] width 1205 height 63
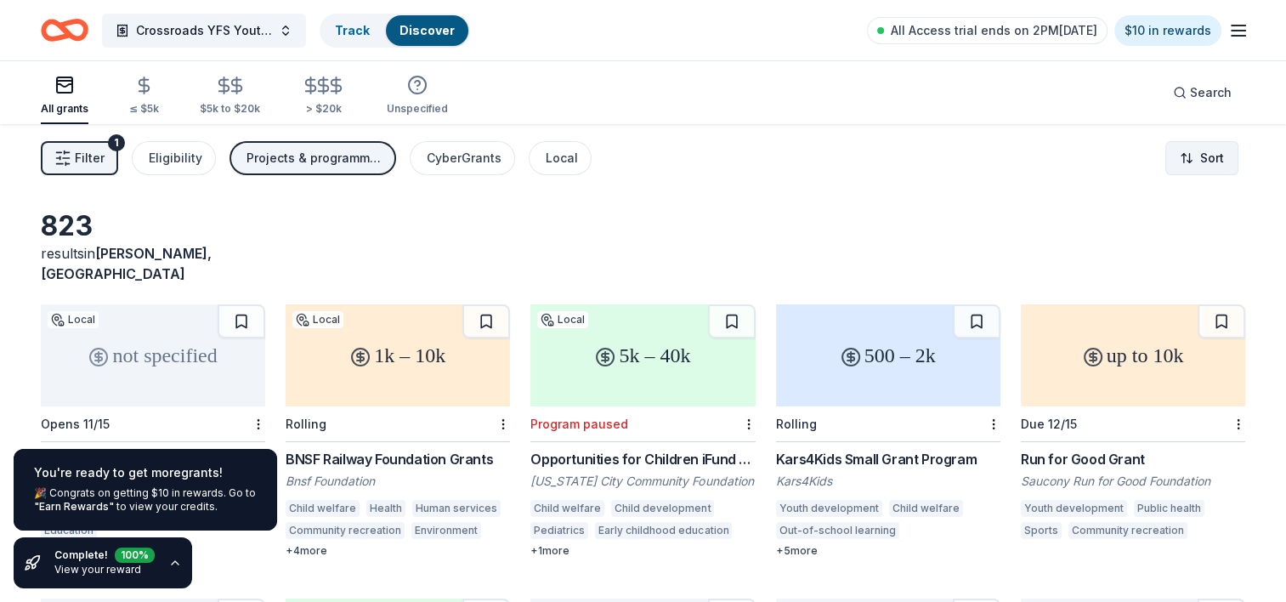
click at [1201, 164] on html "Crossroads YFS Youth Services- CERC Track Discover All Access trial ends on 2PM…" at bounding box center [643, 301] width 1286 height 602
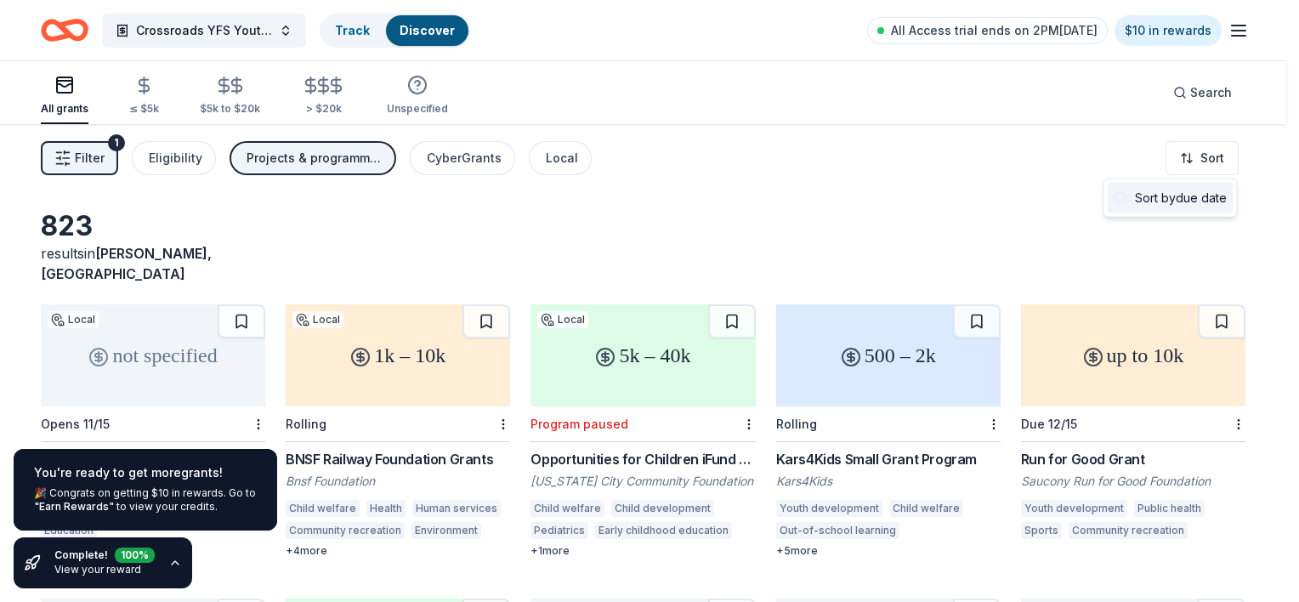
click at [1176, 204] on div "Sort by due date" at bounding box center [1171, 198] width 126 height 31
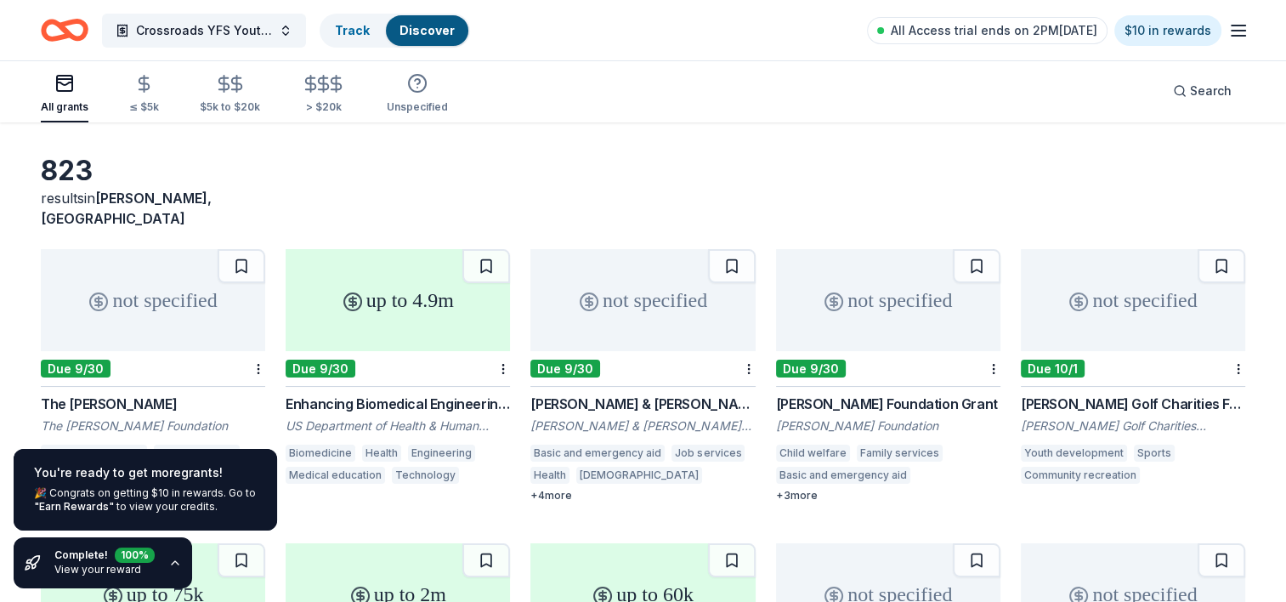
scroll to position [85, 0]
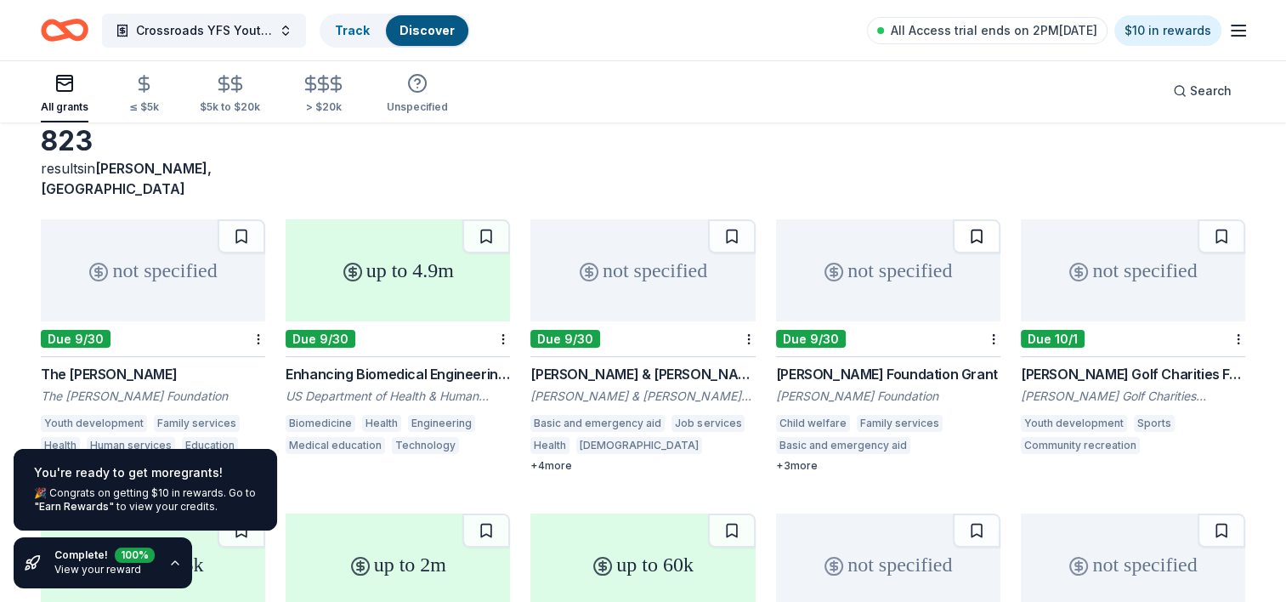
click at [983, 219] on button at bounding box center [977, 236] width 48 height 34
click at [353, 34] on link "Track · 1" at bounding box center [357, 30] width 45 height 14
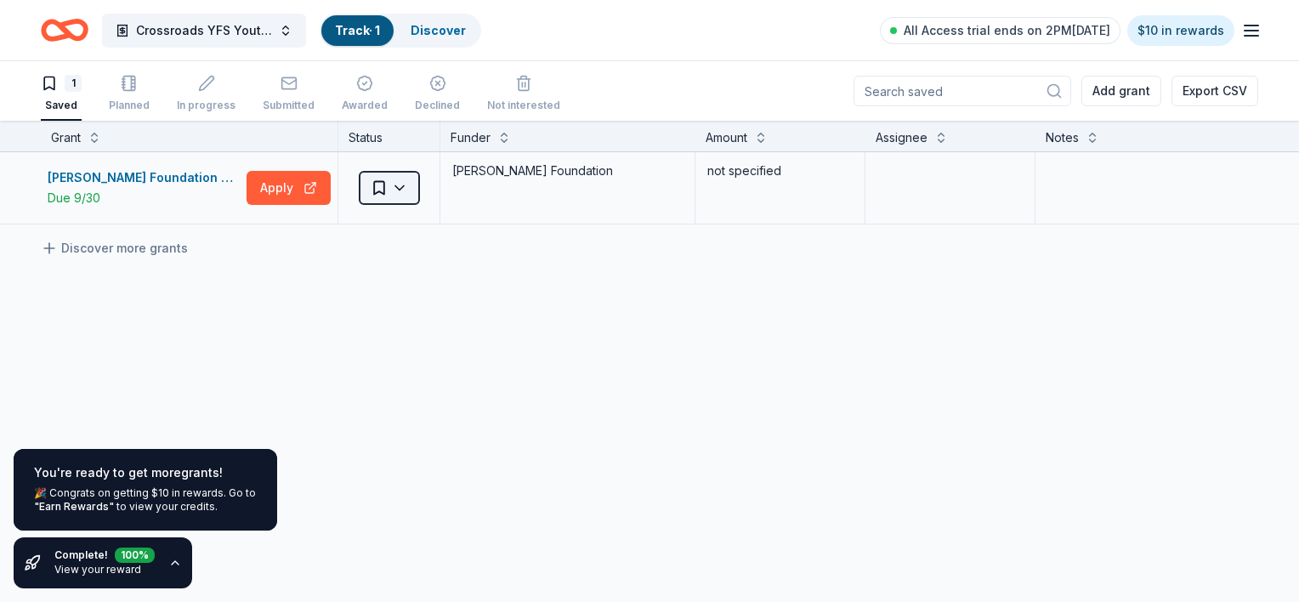
click at [391, 184] on html "Crossroads YFS Youth Services- CERC Track · 1 Discover All Access trial ends on…" at bounding box center [649, 301] width 1299 height 602
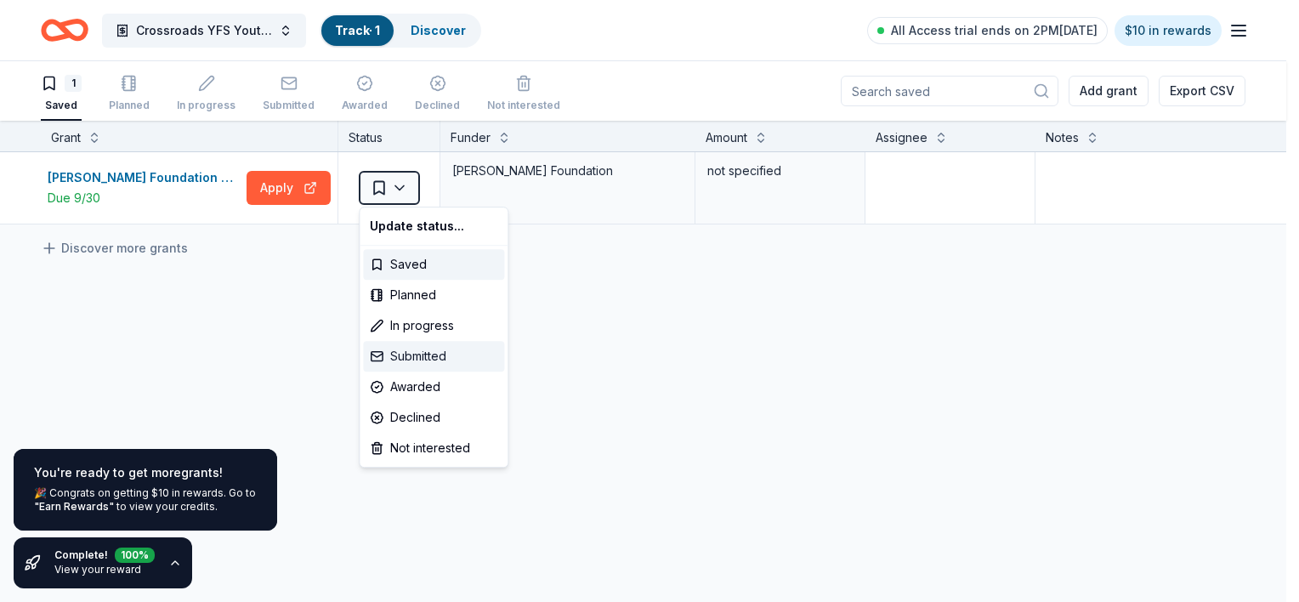
click at [449, 363] on div "Submitted" at bounding box center [433, 356] width 141 height 31
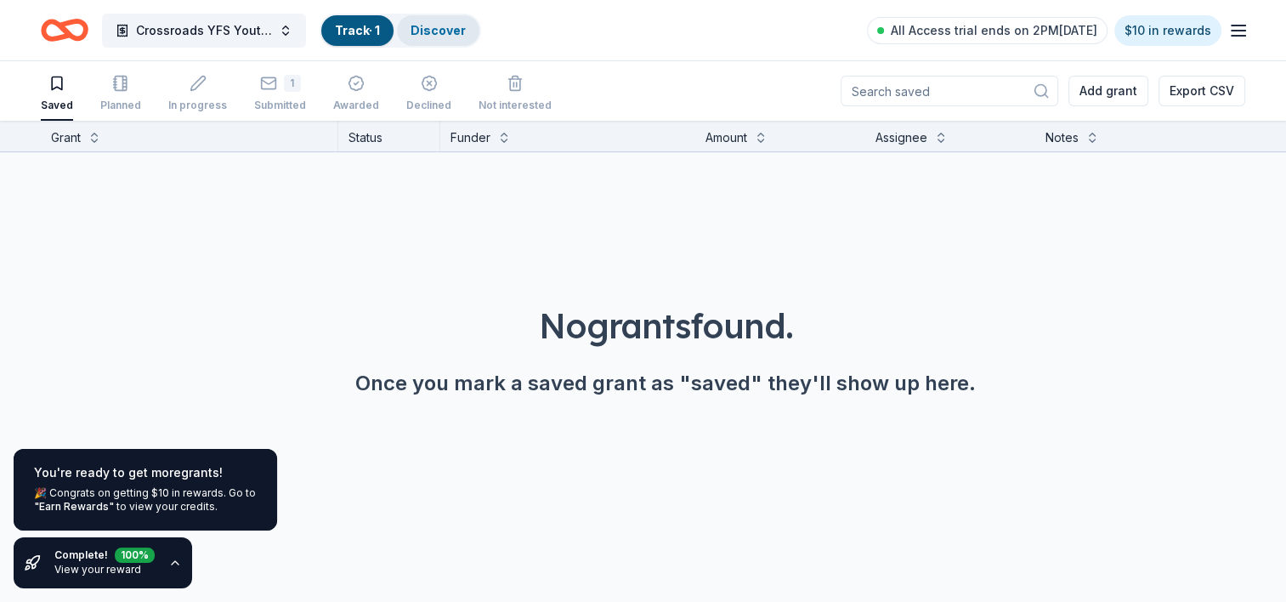
click at [414, 20] on div "Discover" at bounding box center [438, 30] width 82 height 31
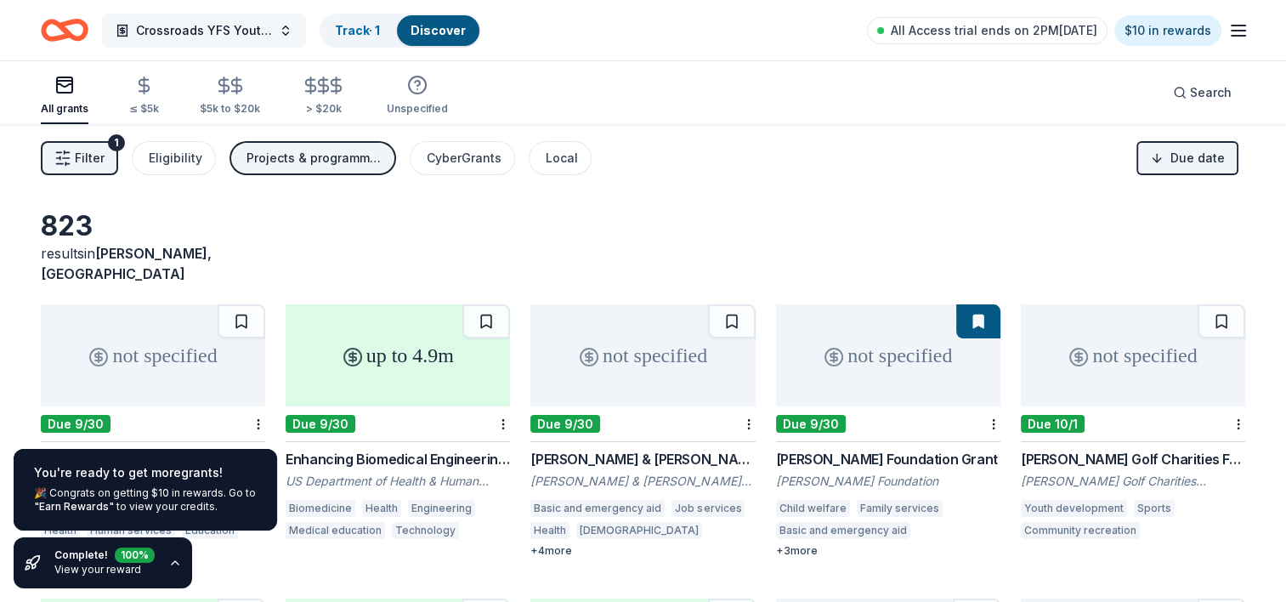
click at [289, 31] on button "Crossroads YFS Youth Services- CERC" at bounding box center [204, 31] width 204 height 34
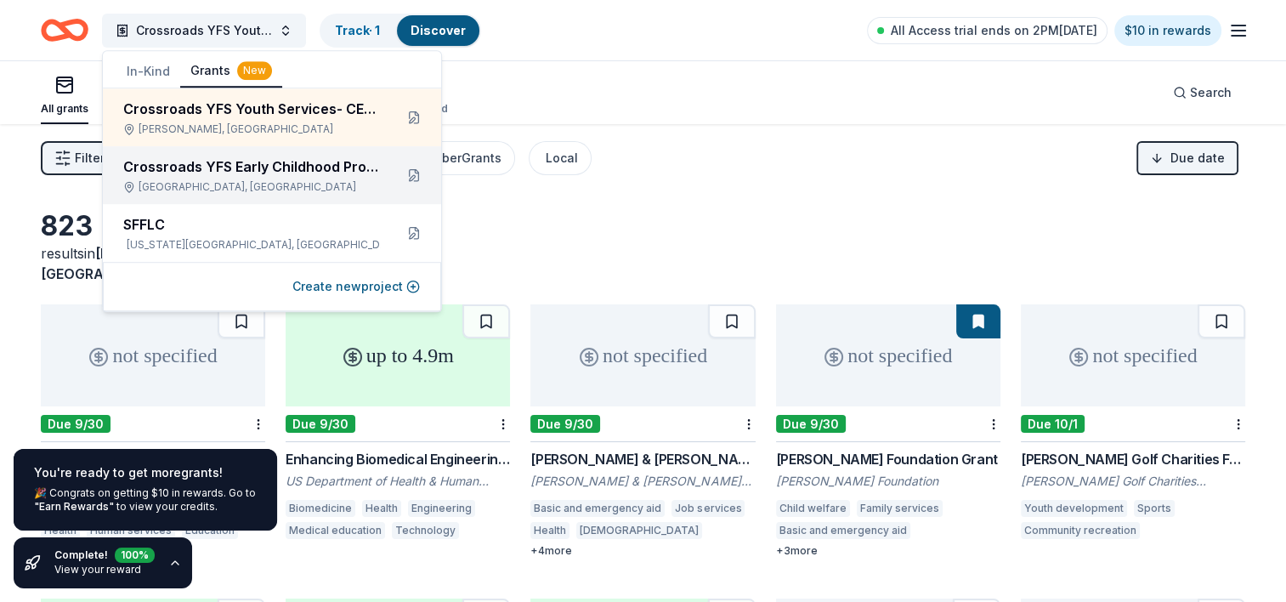
click at [290, 175] on div "Crossroads YFS Early Childhood Program" at bounding box center [251, 166] width 257 height 20
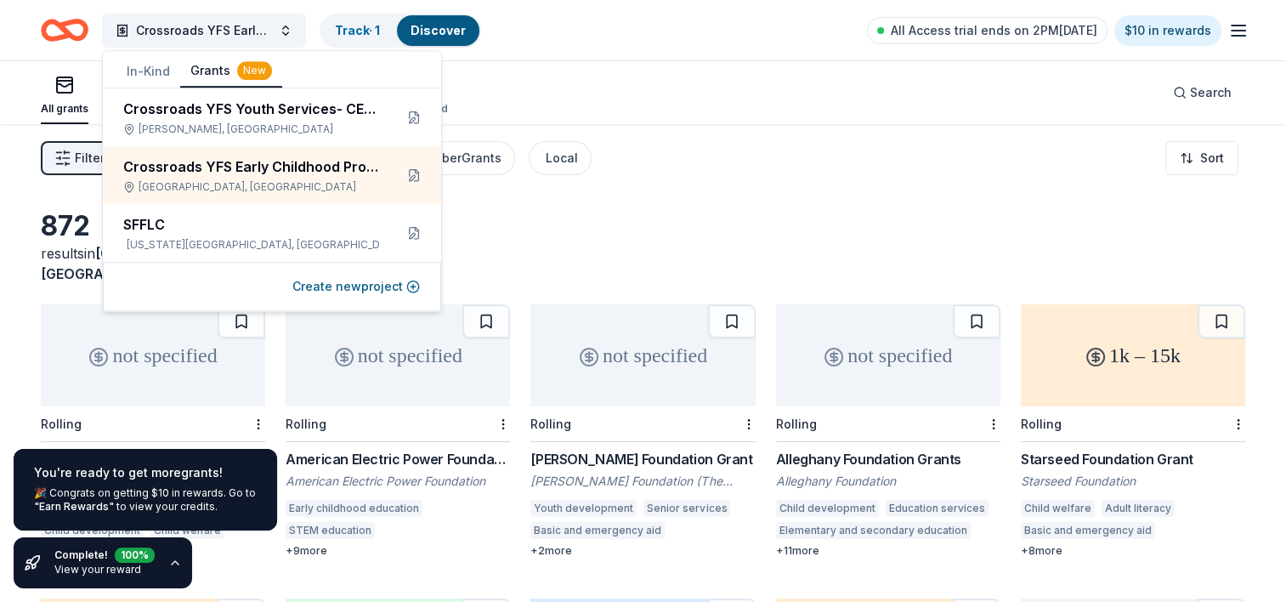
click at [704, 100] on div "All grants ≤ $5k $5k to $20k > $20k Unspecified Search" at bounding box center [643, 92] width 1205 height 63
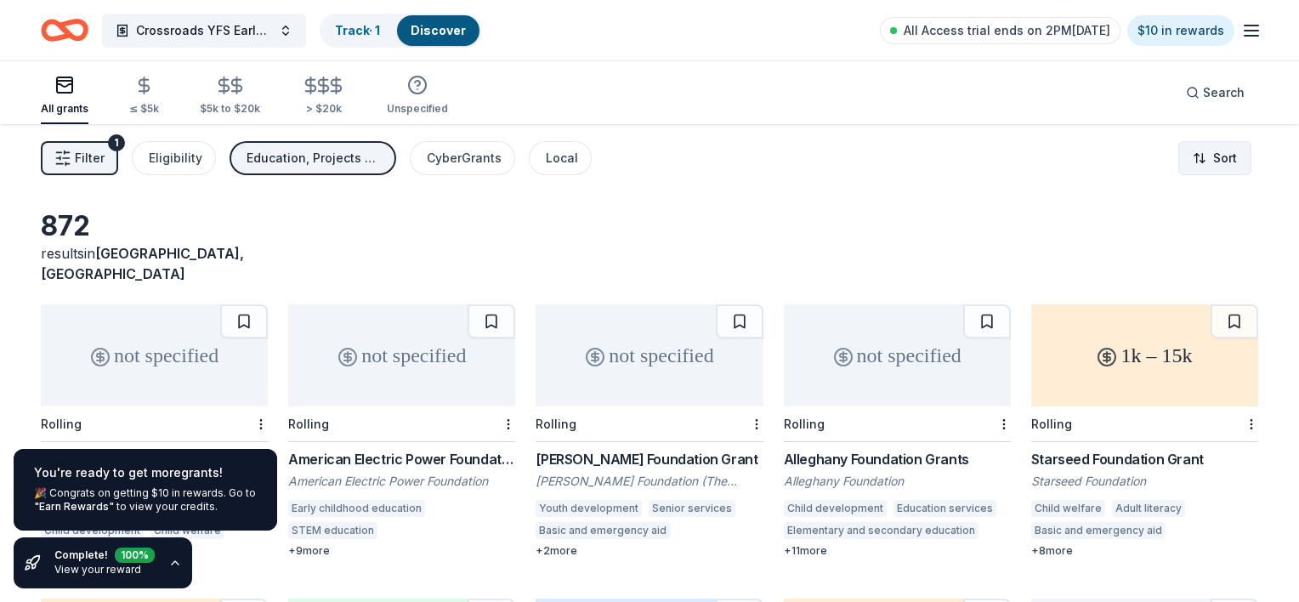
click at [1189, 149] on html "Crossroads YFS Early Childhood Program Track · 1 Discover All Access trial ends…" at bounding box center [649, 301] width 1299 height 602
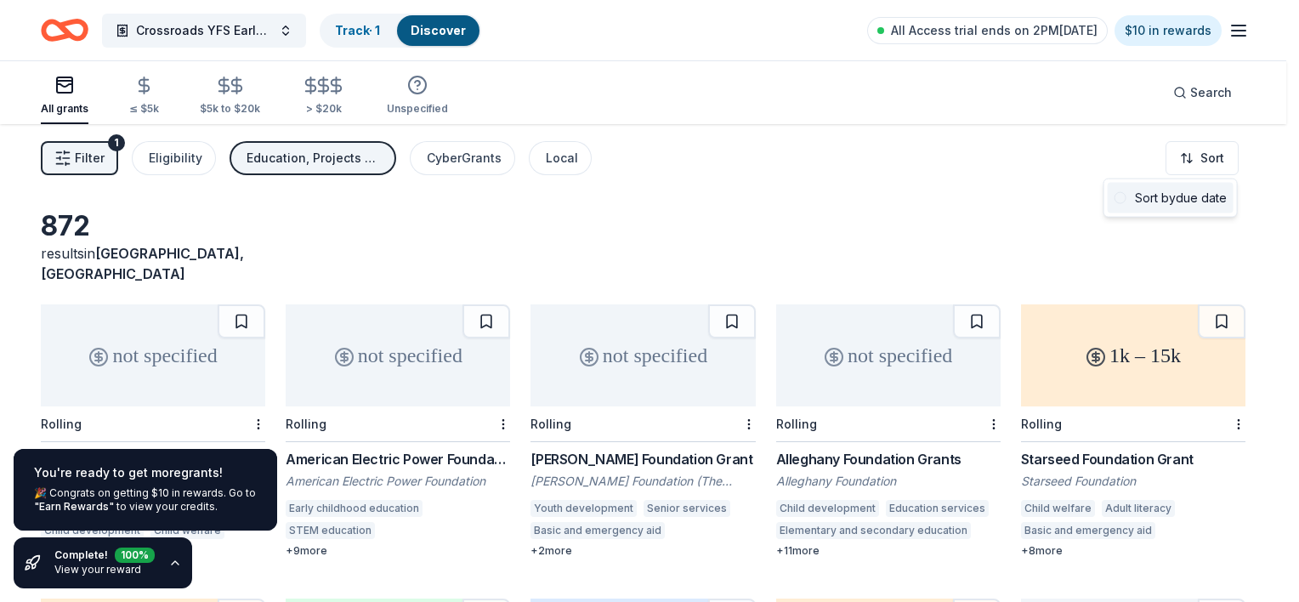
click at [1173, 200] on div "Sort by due date" at bounding box center [1171, 198] width 126 height 31
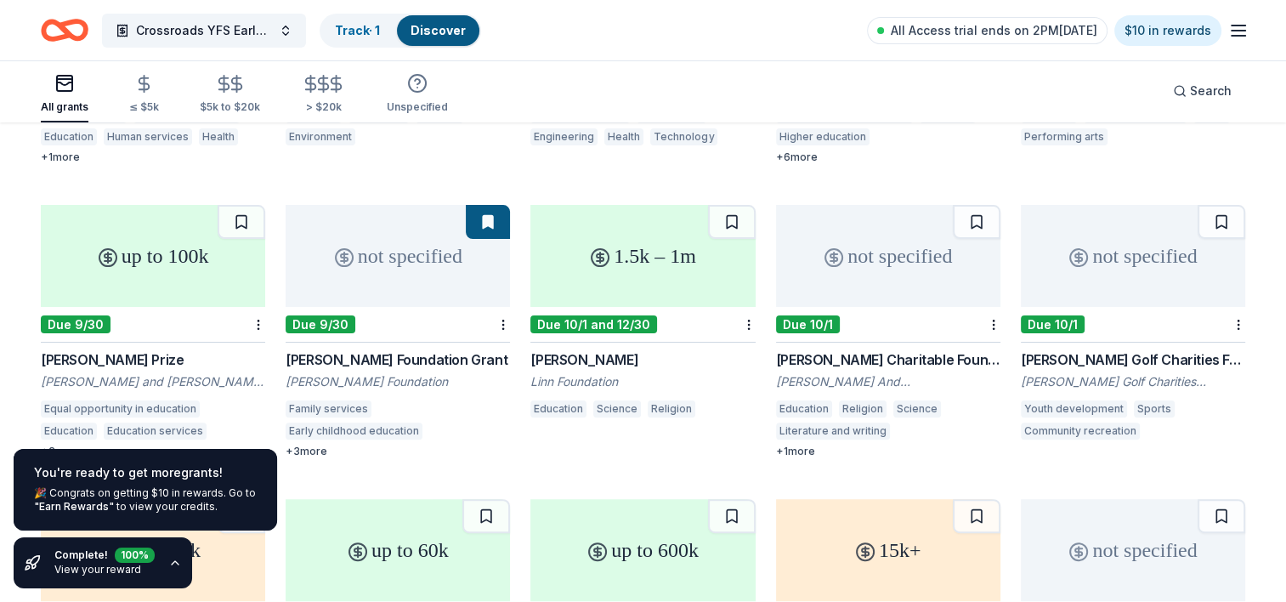
scroll to position [340, 0]
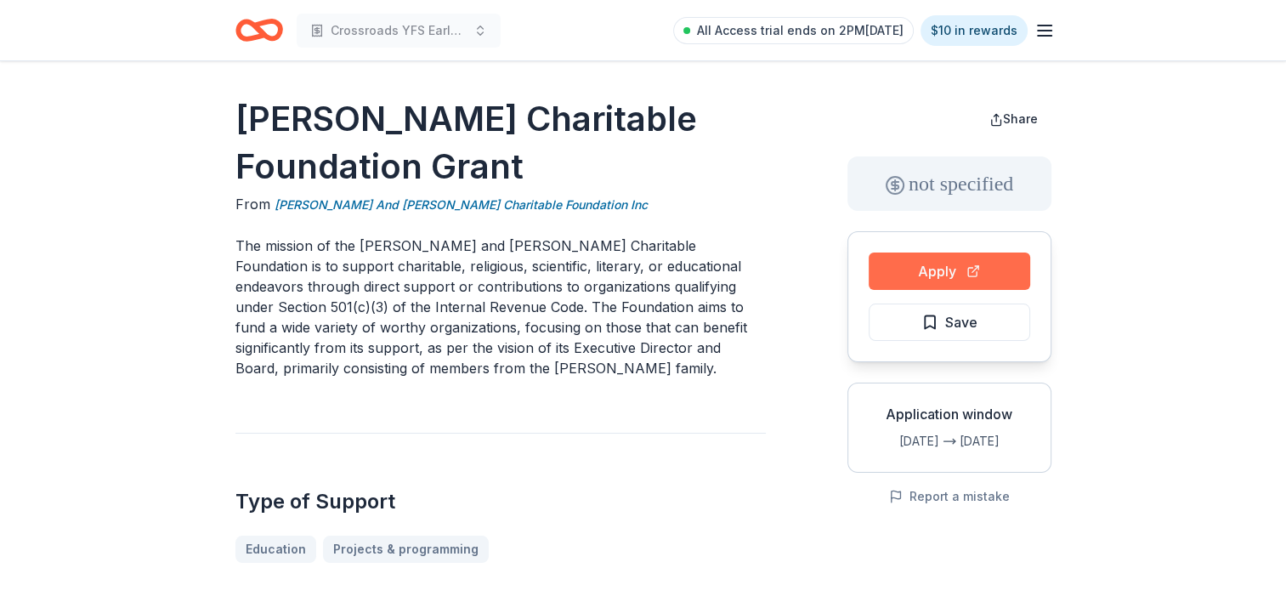
click at [970, 275] on button "Apply" at bounding box center [950, 270] width 162 height 37
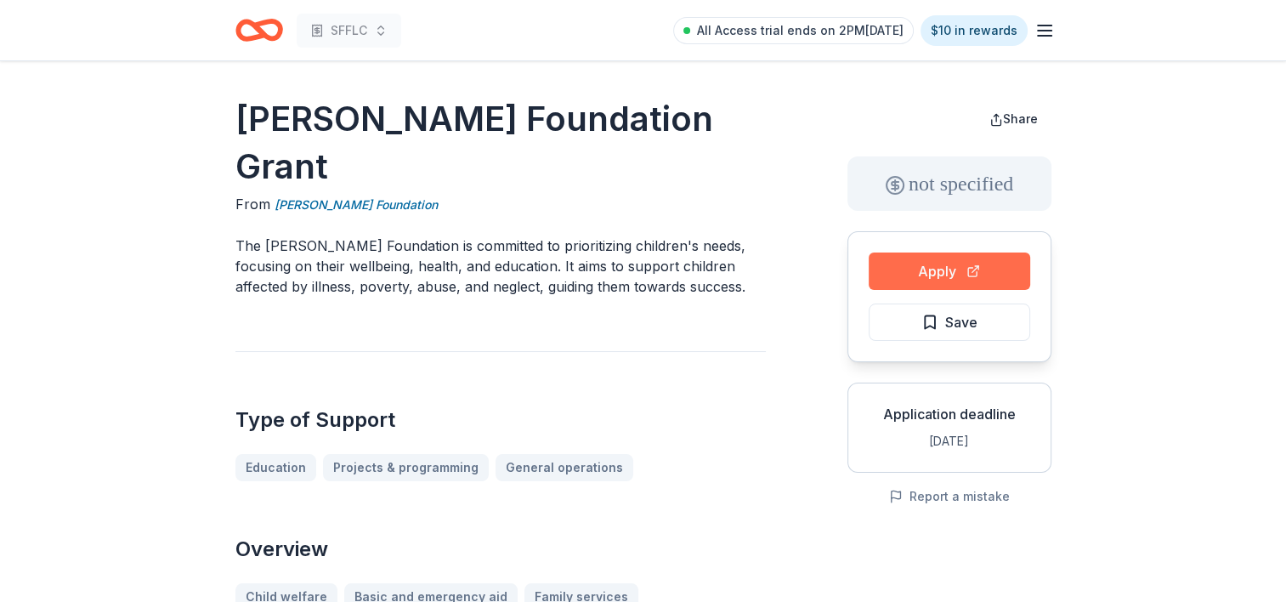
click at [945, 269] on button "Apply" at bounding box center [950, 270] width 162 height 37
